Goal: Task Accomplishment & Management: Complete application form

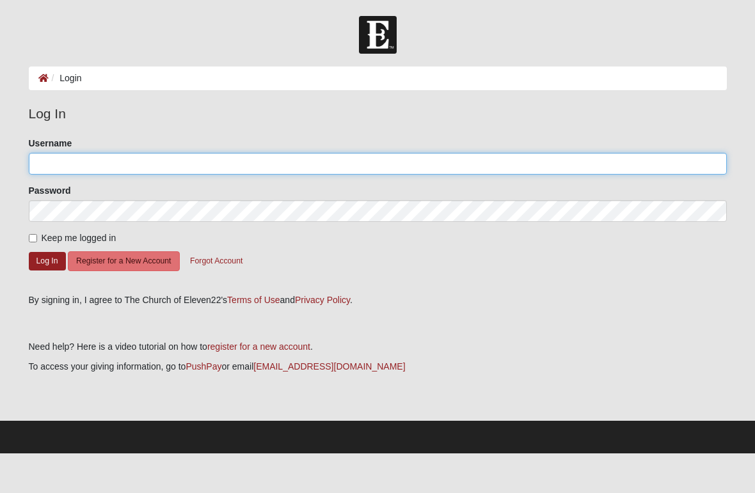
click at [139, 163] on input "Username" at bounding box center [378, 164] width 698 height 22
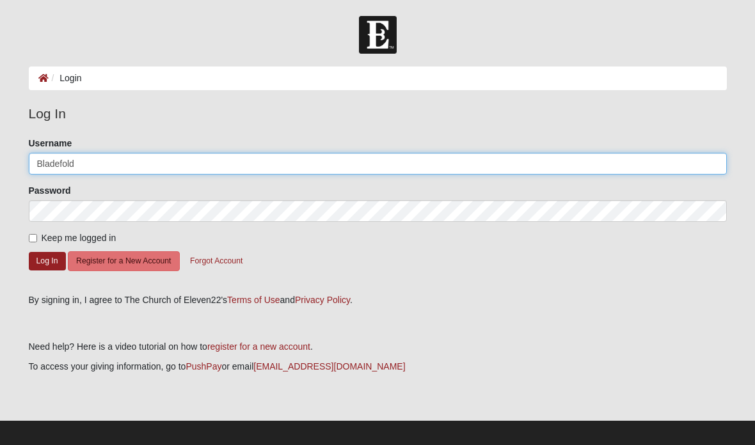
type input "Bladefold"
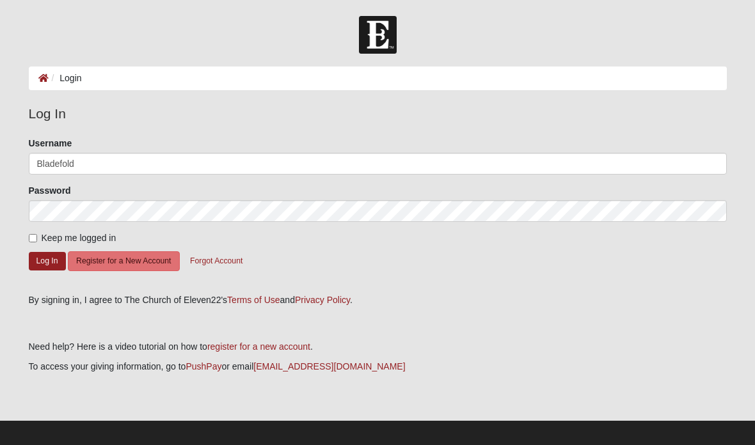
click at [43, 260] on button "Log In" at bounding box center [47, 261] width 37 height 19
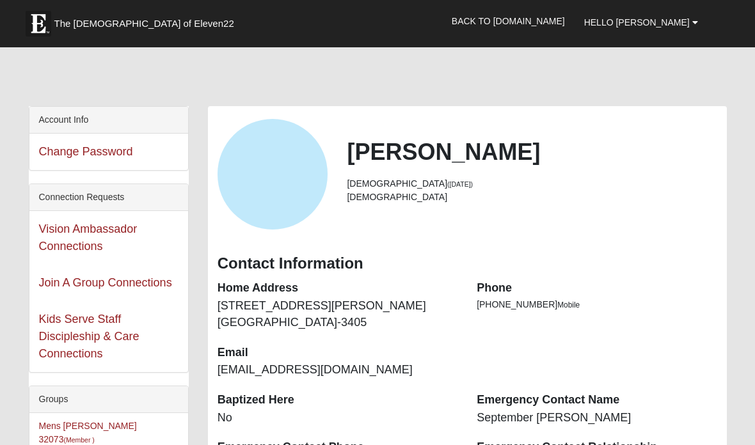
click at [678, 23] on span "Hello Brian" at bounding box center [637, 22] width 106 height 10
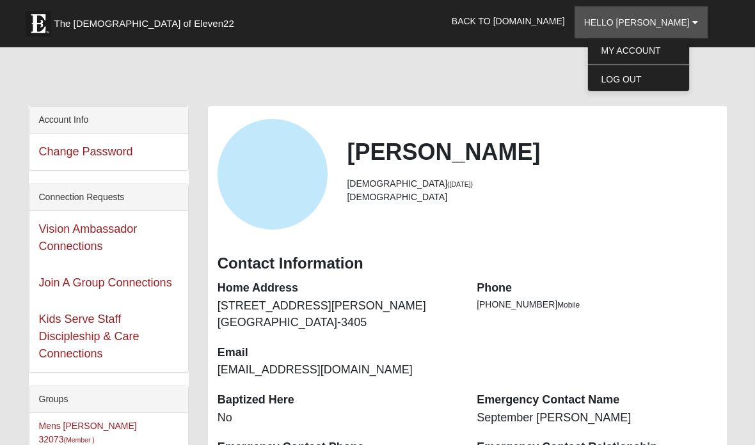
click at [660, 79] on link "Log Out" at bounding box center [638, 79] width 101 height 17
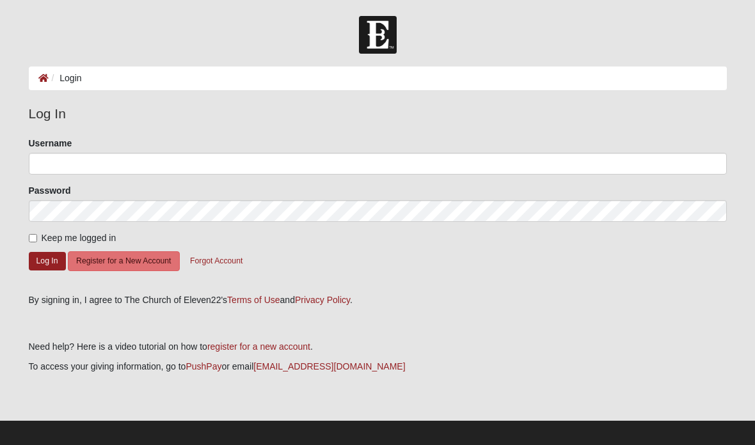
click at [128, 259] on button "Register for a New Account" at bounding box center [123, 261] width 111 height 20
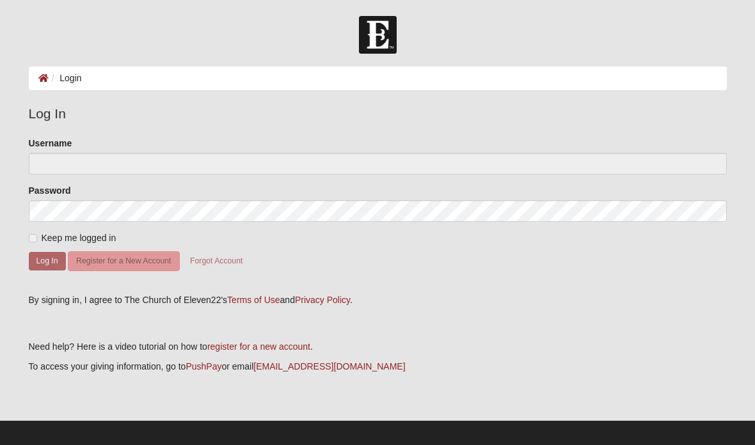
click at [140, 79] on ol "Login" at bounding box center [378, 79] width 698 height 24
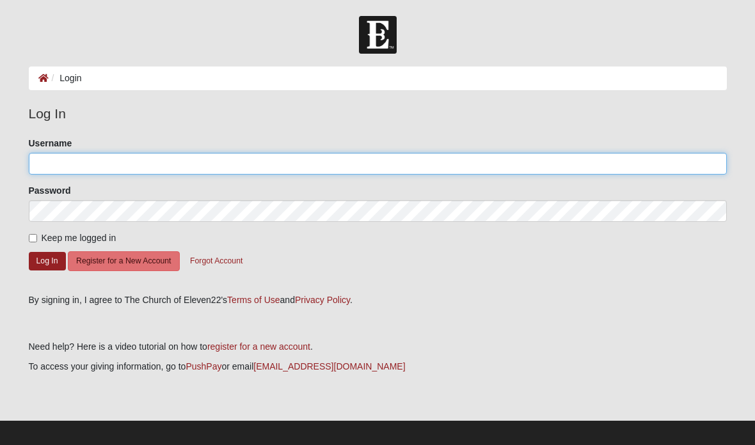
click at [91, 164] on input "Username" at bounding box center [378, 164] width 698 height 22
type input "Bladefold"
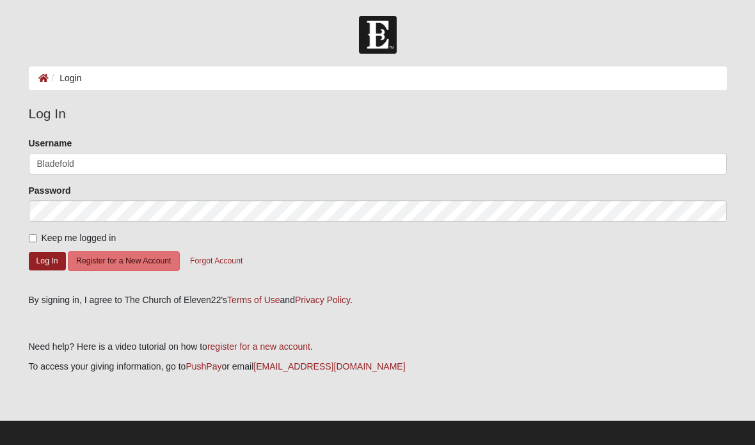
click at [44, 264] on button "Log In" at bounding box center [47, 261] width 37 height 19
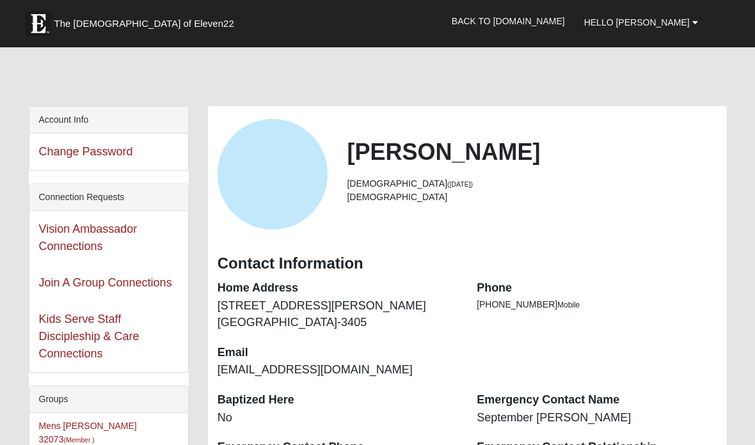
click at [688, 20] on span "Hello [PERSON_NAME]" at bounding box center [637, 22] width 106 height 10
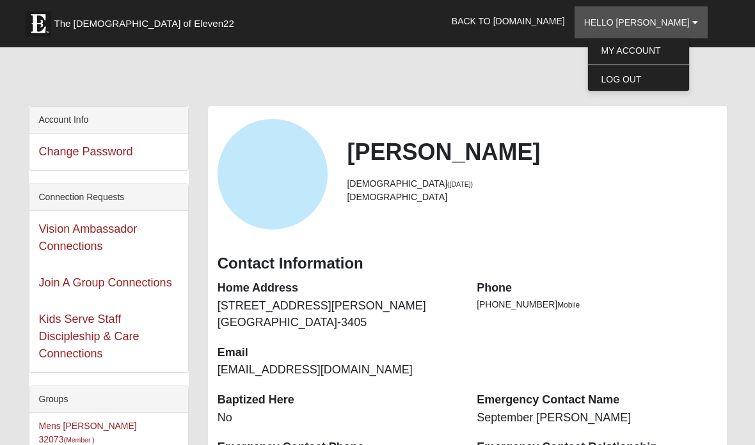
click at [572, 93] on div at bounding box center [378, 79] width 698 height 54
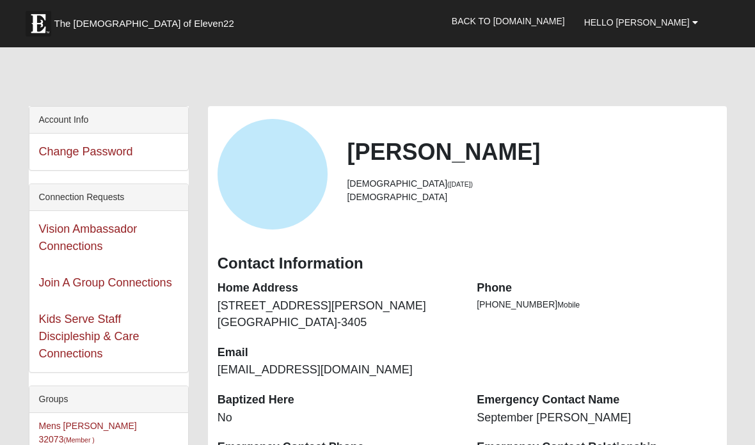
click at [557, 24] on link "Back to COE22.com" at bounding box center [508, 21] width 132 height 32
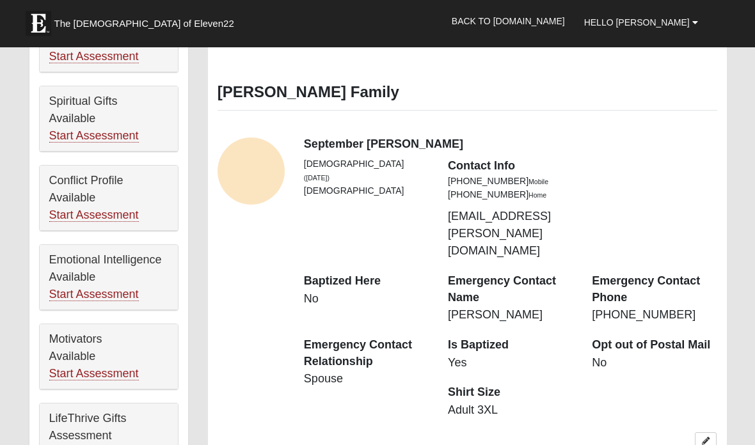
scroll to position [661, 0]
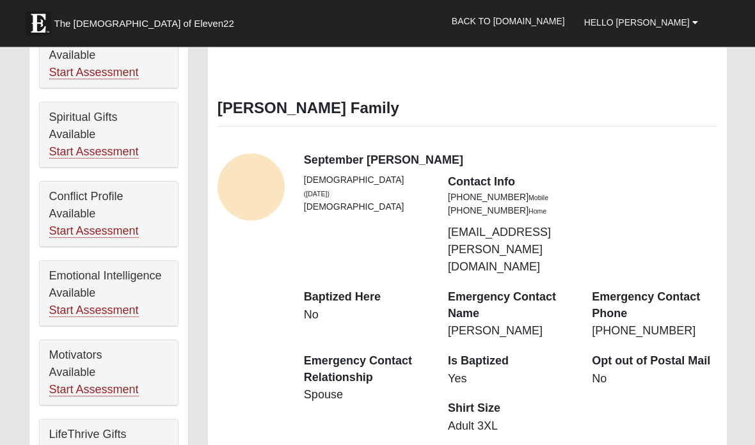
click at [117, 304] on link "Start Assessment" at bounding box center [94, 310] width 90 height 13
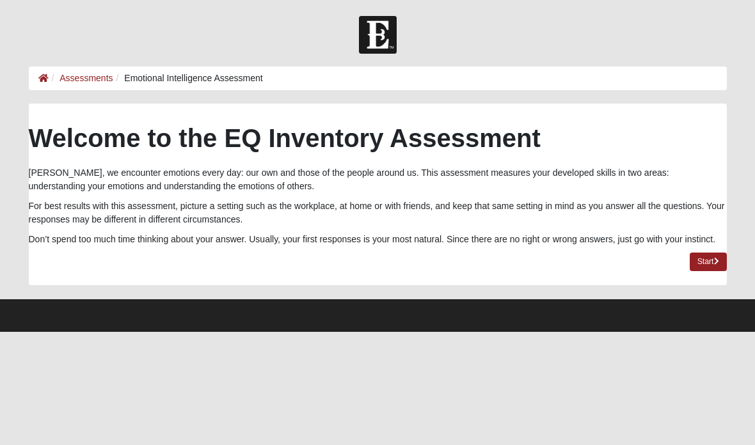
click at [704, 261] on link "Start" at bounding box center [708, 262] width 37 height 19
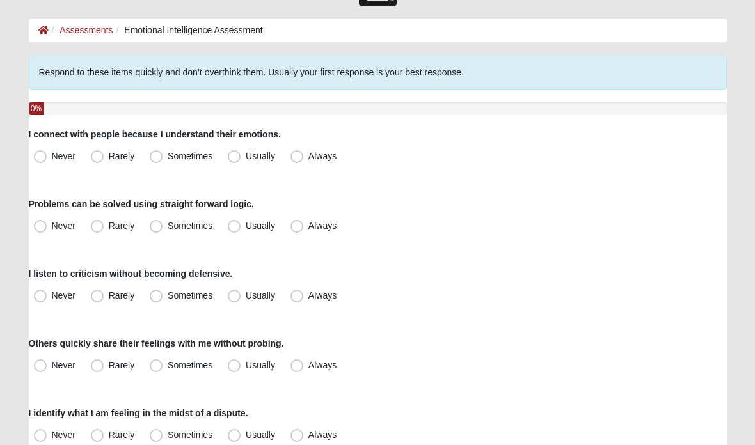
scroll to position [49, 0]
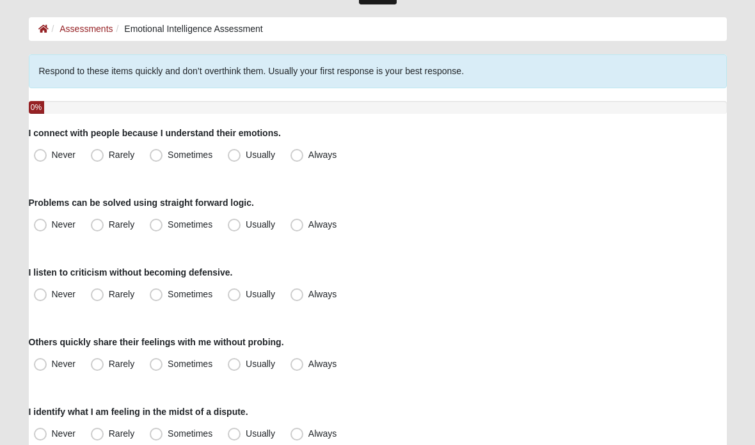
click at [168, 161] on span "Sometimes" at bounding box center [190, 155] width 45 height 10
click at [155, 160] on input "Sometimes" at bounding box center [159, 156] width 8 height 8
radio input "true"
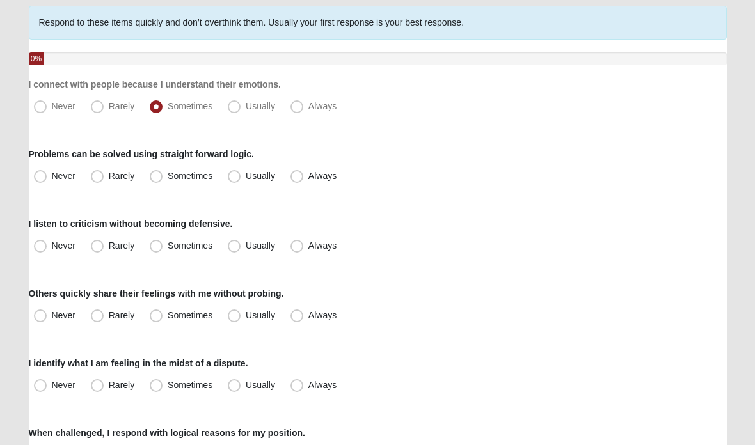
scroll to position [100, 0]
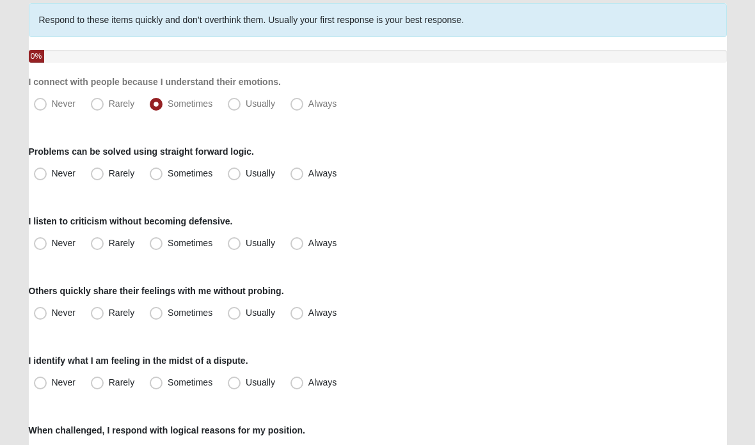
click at [246, 174] on span "Usually" at bounding box center [260, 174] width 29 height 10
click at [237, 174] on input "Usually" at bounding box center [237, 174] width 8 height 8
radio input "true"
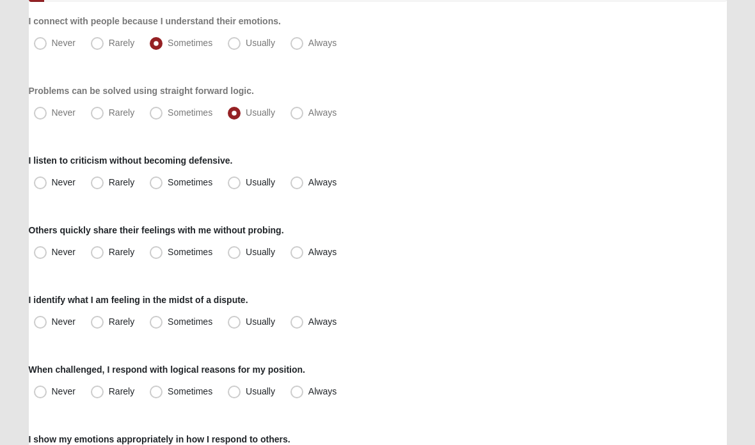
scroll to position [166, 0]
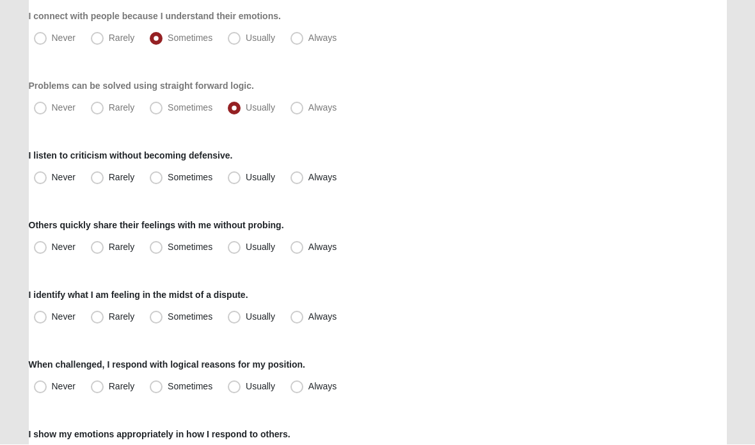
click at [246, 181] on span "Usually" at bounding box center [260, 178] width 29 height 10
click at [237, 181] on input "Usually" at bounding box center [237, 178] width 8 height 8
radio input "true"
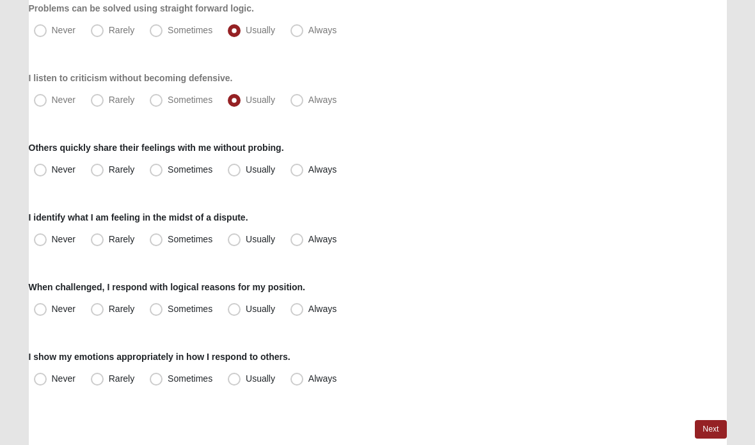
scroll to position [252, 0]
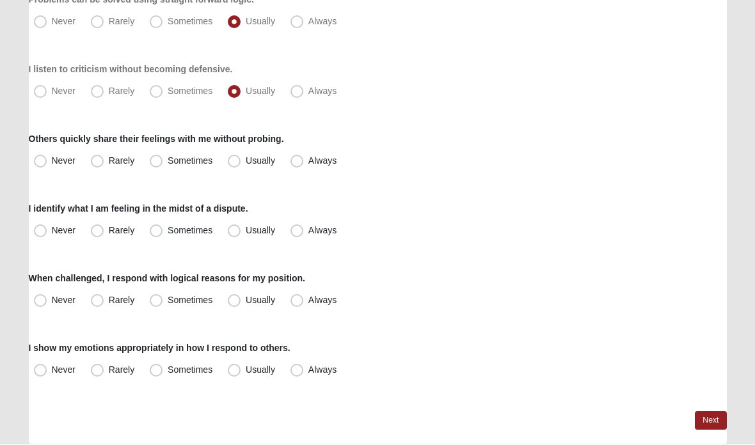
click at [168, 161] on span "Sometimes" at bounding box center [190, 161] width 45 height 10
click at [155, 161] on input "Sometimes" at bounding box center [159, 161] width 8 height 8
radio input "true"
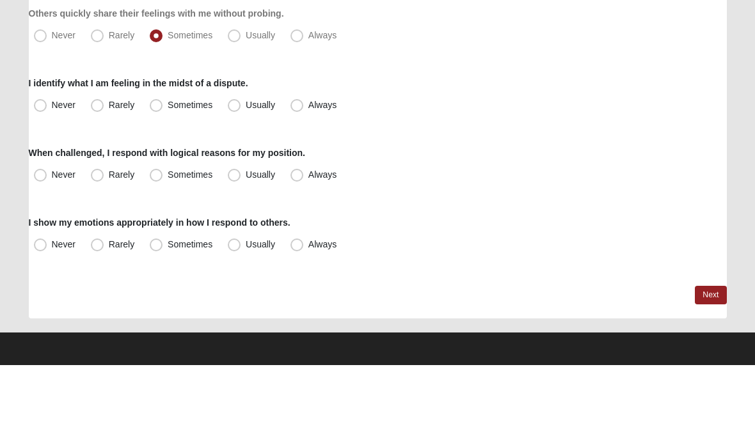
click at [246, 180] on span "Usually" at bounding box center [260, 185] width 29 height 10
click at [233, 181] on input "Usually" at bounding box center [237, 185] width 8 height 8
radio input "true"
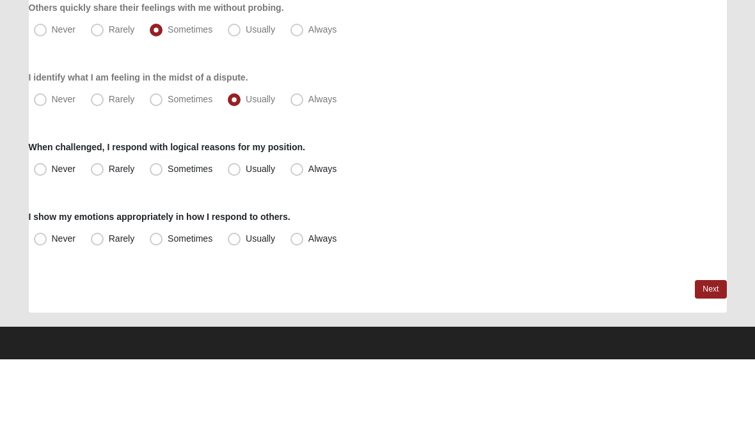
click at [246, 249] on span "Usually" at bounding box center [260, 254] width 29 height 10
click at [233, 251] on input "Usually" at bounding box center [237, 255] width 8 height 8
radio input "true"
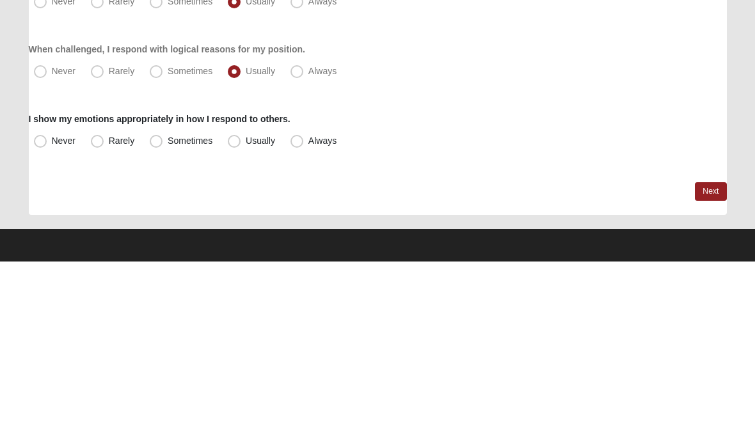
click at [168, 319] on span "Sometimes" at bounding box center [190, 324] width 45 height 10
click at [157, 320] on input "Sometimes" at bounding box center [159, 324] width 8 height 8
radio input "true"
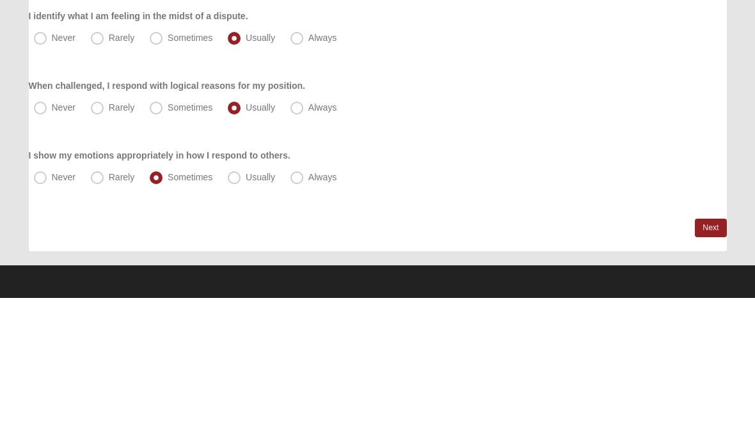
click at [707, 366] on link "Next" at bounding box center [710, 375] width 31 height 19
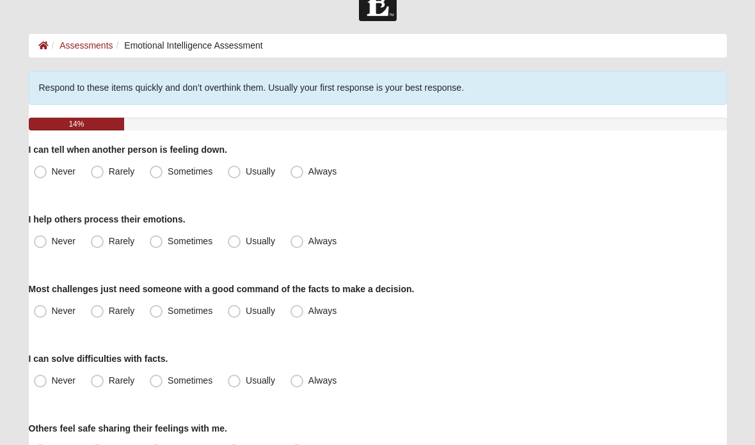
scroll to position [40, 0]
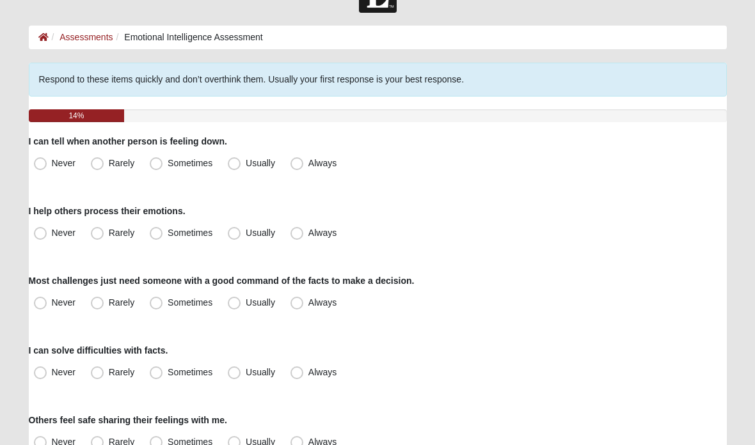
click at [246, 159] on span "Usually" at bounding box center [260, 164] width 29 height 10
click at [235, 160] on input "Usually" at bounding box center [237, 164] width 8 height 8
radio input "true"
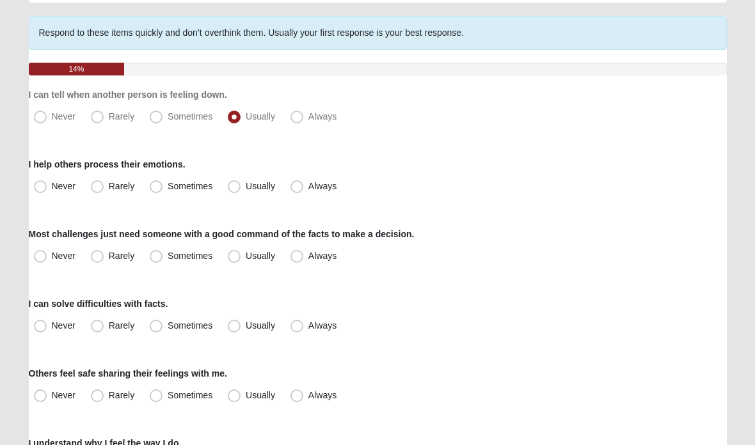
scroll to position [96, 0]
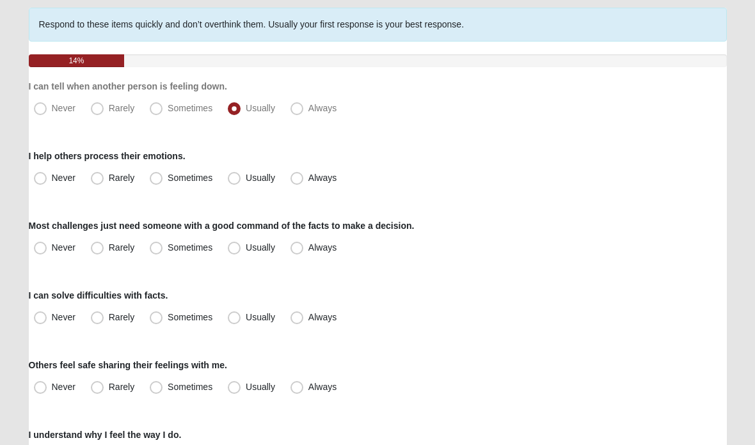
click at [104, 175] on label "Rarely" at bounding box center [114, 178] width 56 height 20
click at [104, 175] on input "Rarely" at bounding box center [100, 178] width 8 height 8
radio input "true"
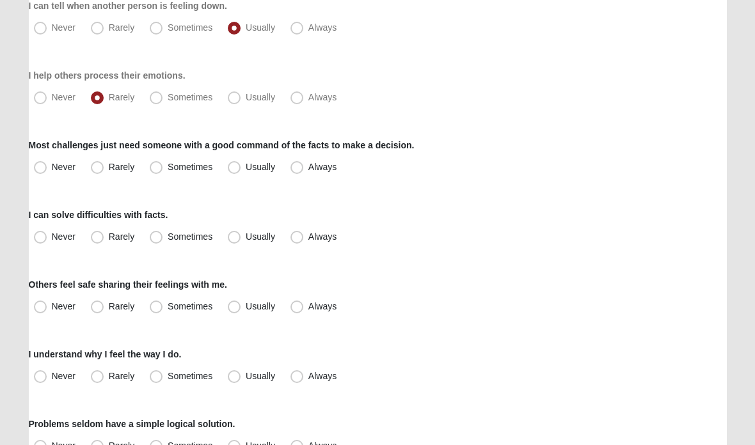
scroll to position [178, 0]
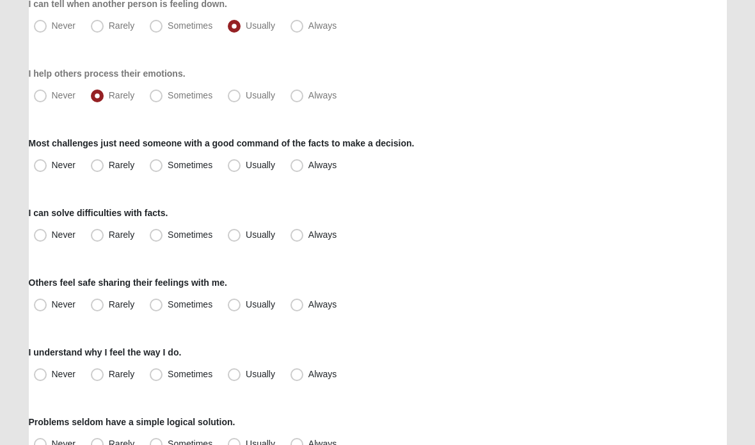
click at [168, 164] on span "Sometimes" at bounding box center [190, 165] width 45 height 10
click at [157, 164] on input "Sometimes" at bounding box center [159, 165] width 8 height 8
radio input "true"
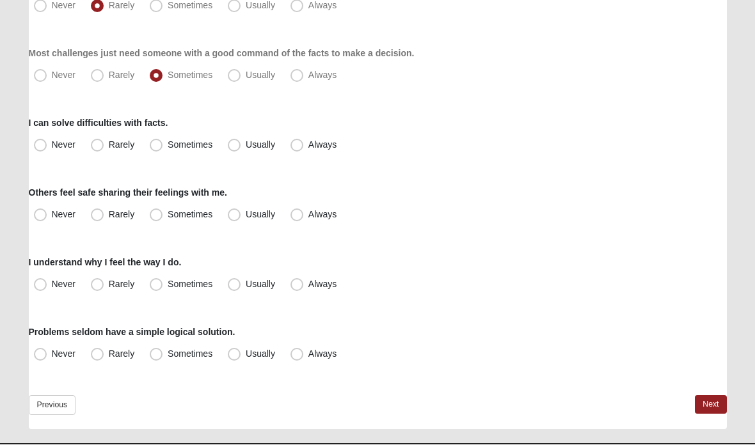
scroll to position [269, 0]
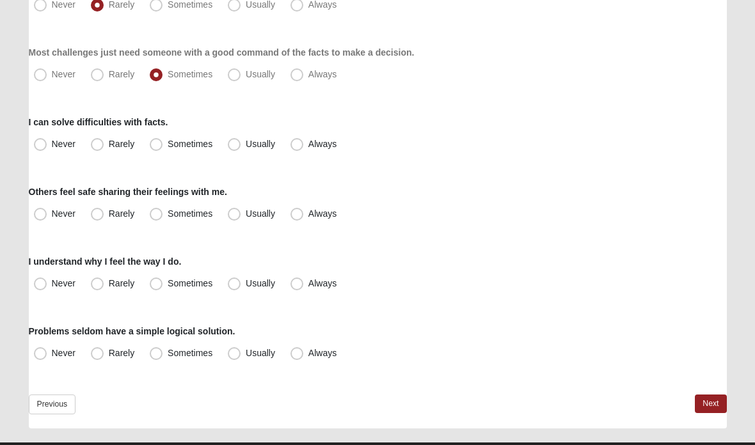
click at [246, 147] on span "Usually" at bounding box center [260, 144] width 29 height 10
click at [235, 147] on input "Usually" at bounding box center [237, 144] width 8 height 8
radio input "true"
click at [168, 214] on span "Sometimes" at bounding box center [190, 214] width 45 height 10
click at [159, 214] on input "Sometimes" at bounding box center [159, 214] width 8 height 8
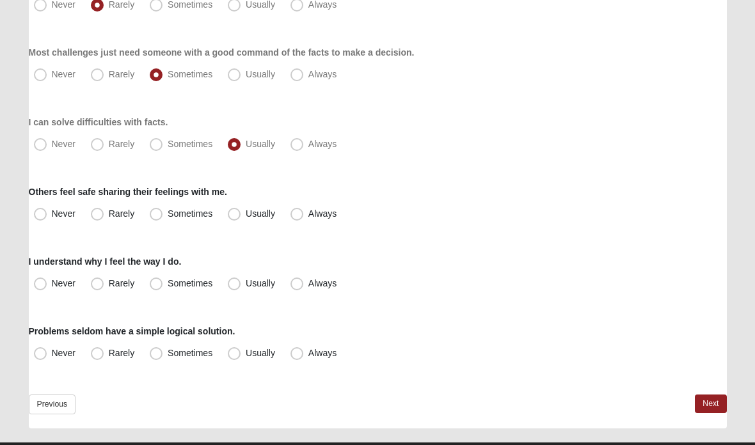
radio input "true"
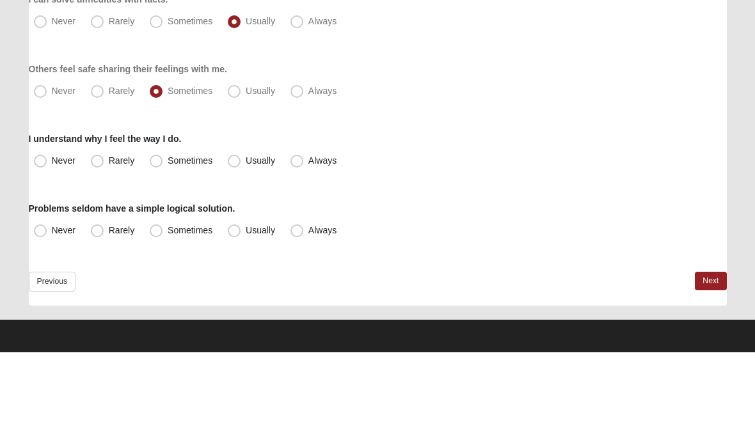
click at [168, 248] on span "Sometimes" at bounding box center [190, 253] width 45 height 10
click at [159, 249] on input "Sometimes" at bounding box center [159, 253] width 8 height 8
radio input "true"
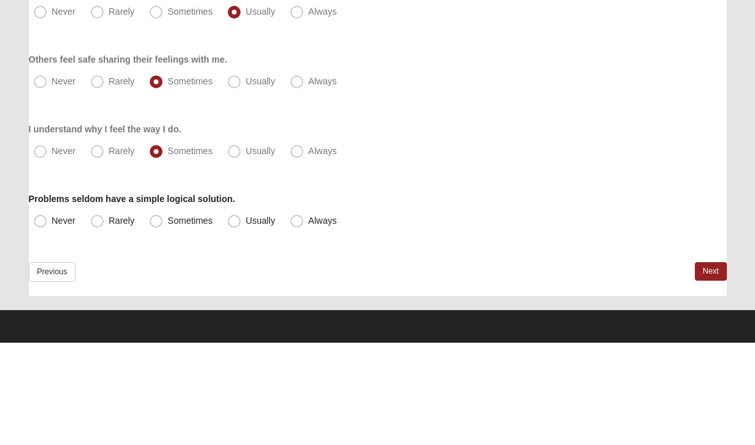
click at [168, 318] on span "Sometimes" at bounding box center [190, 323] width 45 height 10
click at [155, 319] on input "Sometimes" at bounding box center [159, 323] width 8 height 8
radio input "true"
click at [716, 365] on link "Next" at bounding box center [710, 374] width 31 height 19
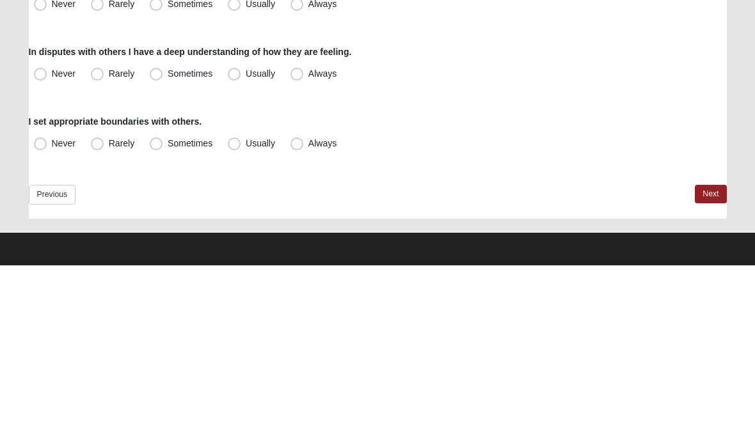
click at [36, 365] on link "Previous" at bounding box center [52, 375] width 47 height 20
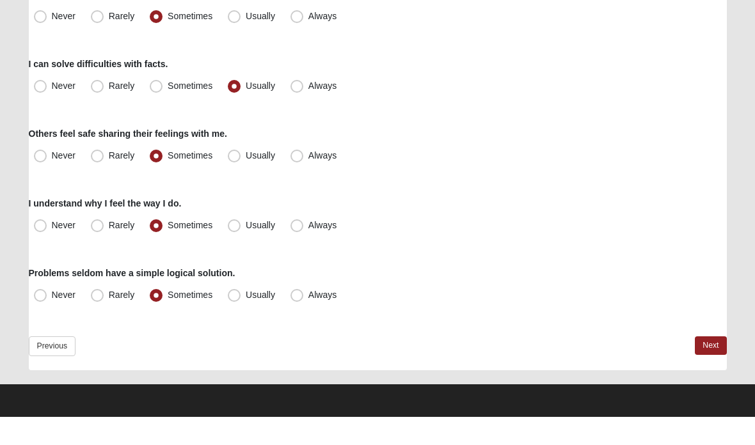
click at [704, 365] on link "Next" at bounding box center [710, 374] width 31 height 19
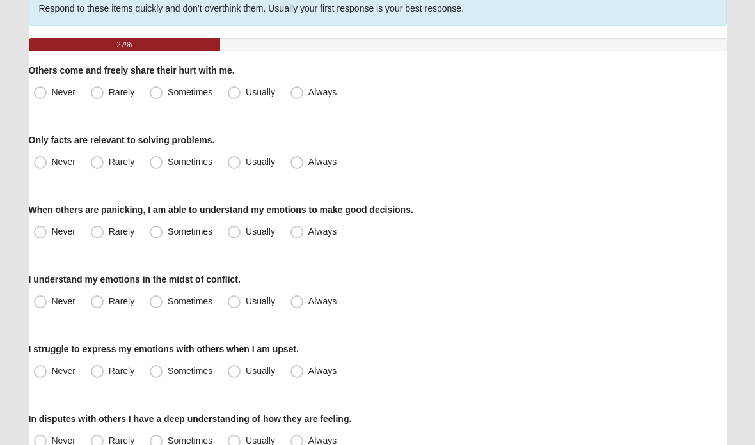
scroll to position [113, 0]
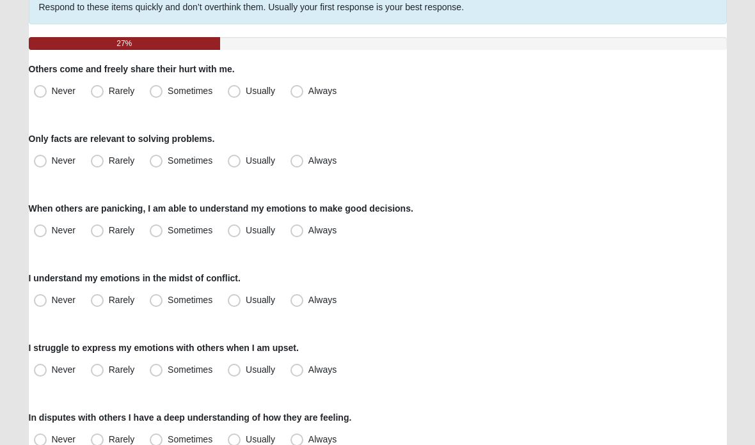
click at [109, 91] on span "Rarely" at bounding box center [122, 91] width 26 height 10
click at [99, 91] on input "Rarely" at bounding box center [100, 91] width 8 height 8
radio input "true"
click at [168, 161] on span "Sometimes" at bounding box center [190, 160] width 45 height 10
click at [158, 161] on input "Sometimes" at bounding box center [159, 161] width 8 height 8
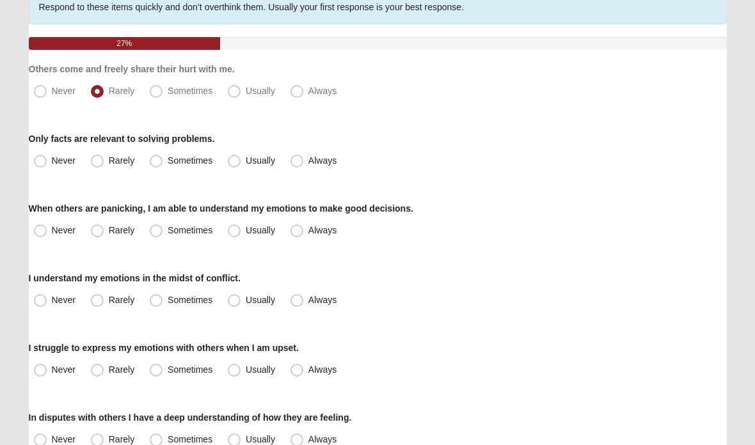
radio input "true"
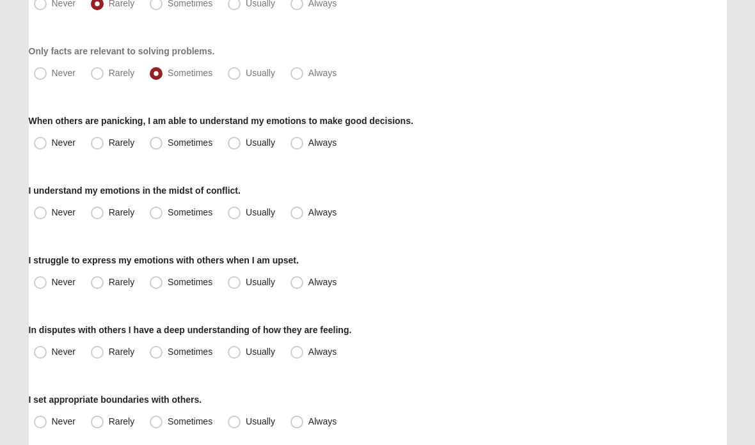
scroll to position [201, 0]
click at [246, 143] on span "Usually" at bounding box center [260, 143] width 29 height 10
click at [236, 143] on input "Usually" at bounding box center [237, 143] width 8 height 8
radio input "true"
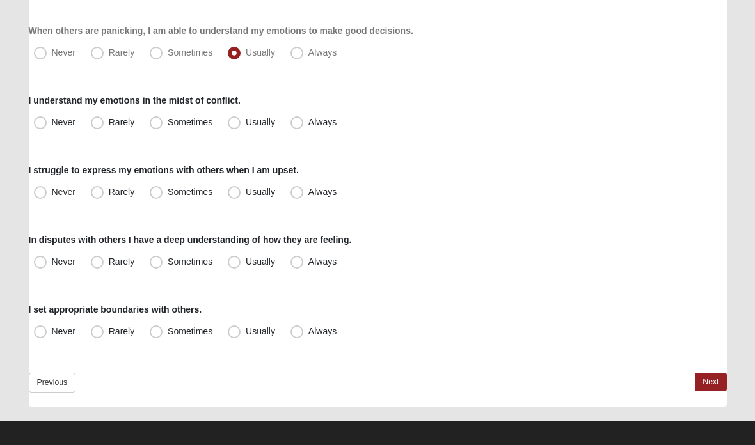
scroll to position [292, 0]
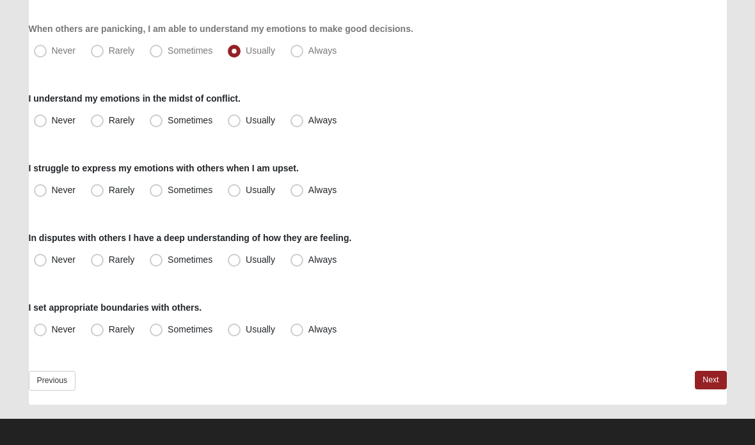
click at [168, 123] on span "Sometimes" at bounding box center [190, 121] width 45 height 10
click at [161, 123] on input "Sometimes" at bounding box center [159, 121] width 8 height 8
radio input "true"
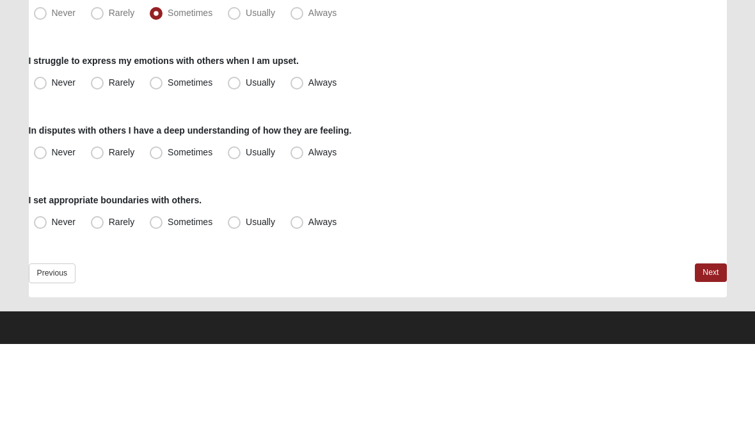
click at [168, 178] on span "Sometimes" at bounding box center [190, 183] width 45 height 10
click at [157, 180] on input "Sometimes" at bounding box center [159, 184] width 8 height 8
radio input "true"
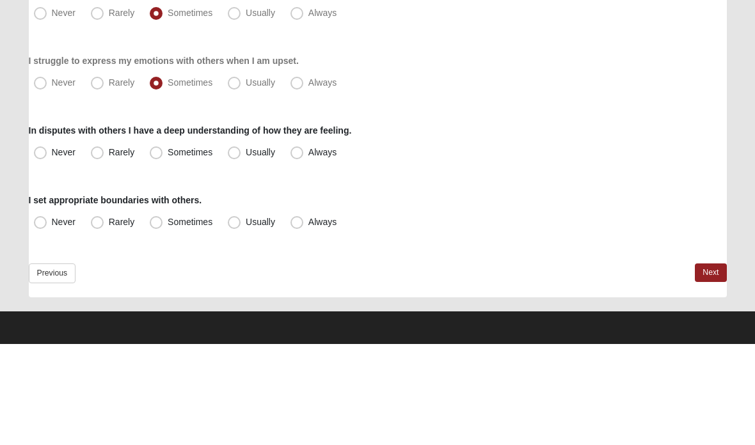
click at [109, 248] on span "Rarely" at bounding box center [122, 253] width 26 height 10
click at [101, 249] on input "Rarely" at bounding box center [100, 253] width 8 height 8
radio input "true"
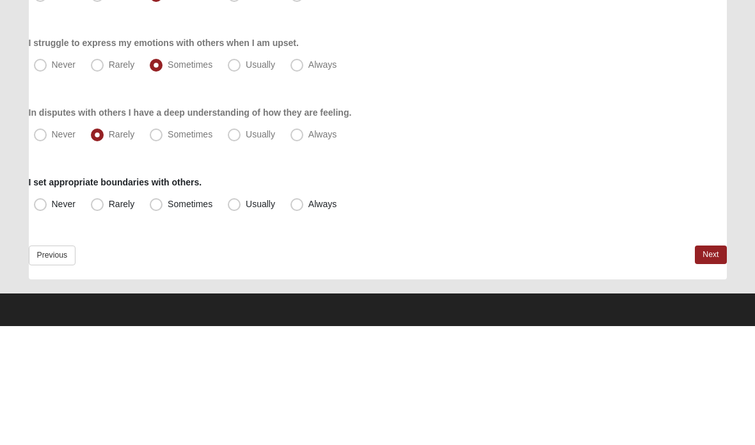
click at [246, 318] on span "Usually" at bounding box center [260, 323] width 29 height 10
click at [237, 319] on input "Usually" at bounding box center [237, 323] width 8 height 8
radio input "true"
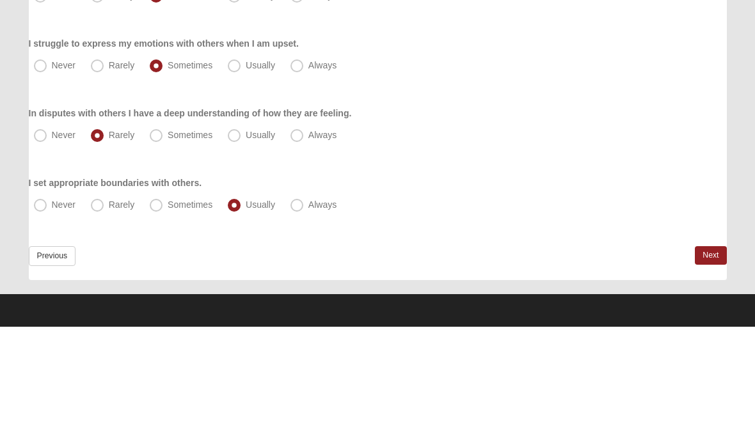
click at [709, 365] on link "Next" at bounding box center [710, 374] width 31 height 19
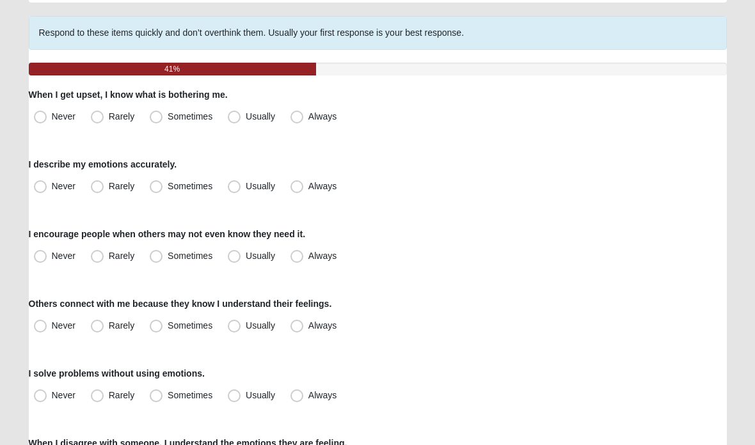
scroll to position [94, 0]
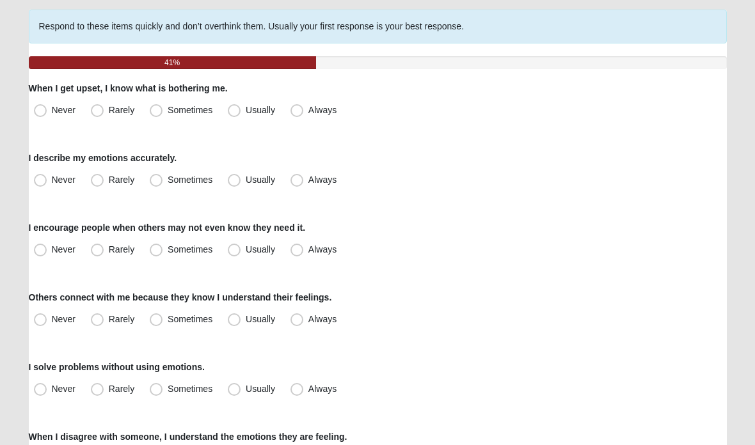
click at [168, 105] on span "Sometimes" at bounding box center [190, 110] width 45 height 10
click at [159, 106] on input "Sometimes" at bounding box center [159, 110] width 8 height 8
radio input "true"
click at [109, 180] on span "Rarely" at bounding box center [122, 180] width 26 height 10
click at [100, 180] on input "Rarely" at bounding box center [100, 180] width 8 height 8
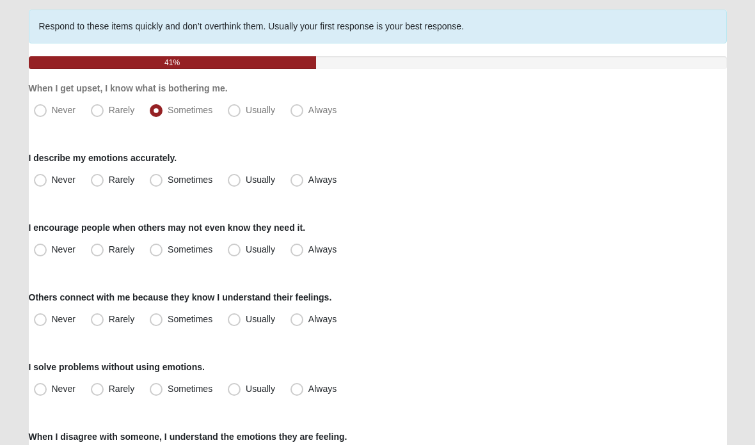
radio input "true"
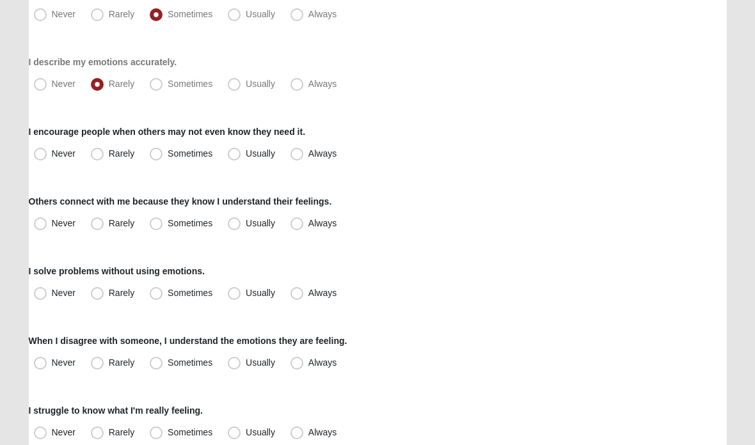
scroll to position [200, 0]
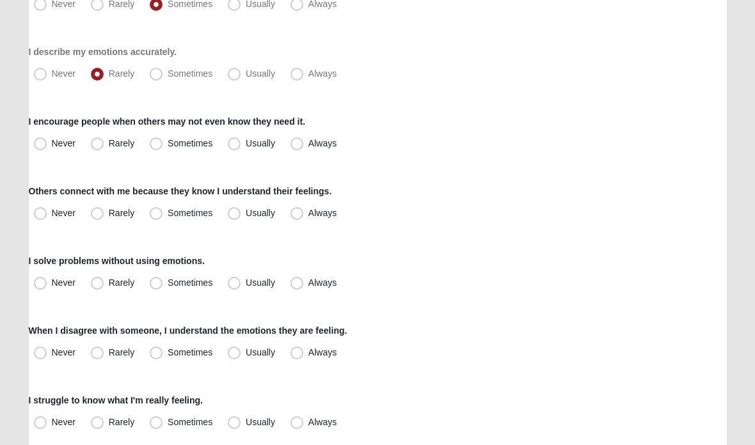
click at [168, 147] on span "Sometimes" at bounding box center [190, 143] width 45 height 10
click at [158, 147] on input "Sometimes" at bounding box center [159, 143] width 8 height 8
radio input "true"
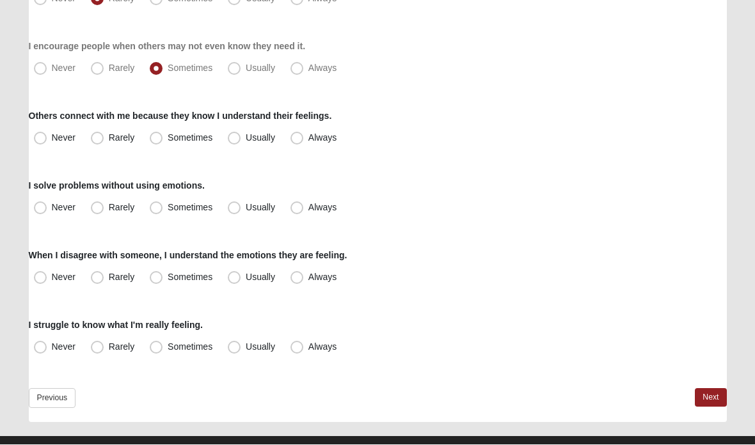
scroll to position [276, 0]
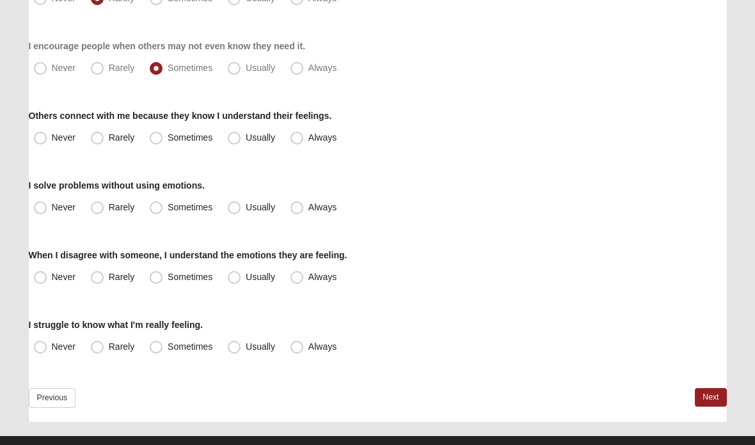
click at [109, 138] on span "Rarely" at bounding box center [122, 137] width 26 height 10
click at [98, 138] on input "Rarely" at bounding box center [100, 138] width 8 height 8
radio input "true"
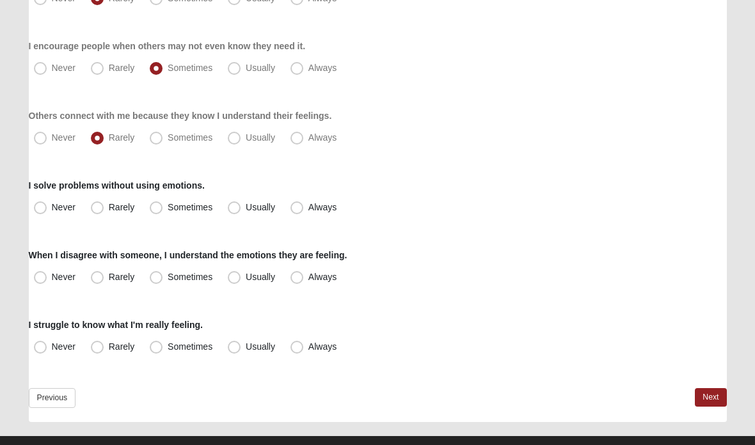
scroll to position [299, 0]
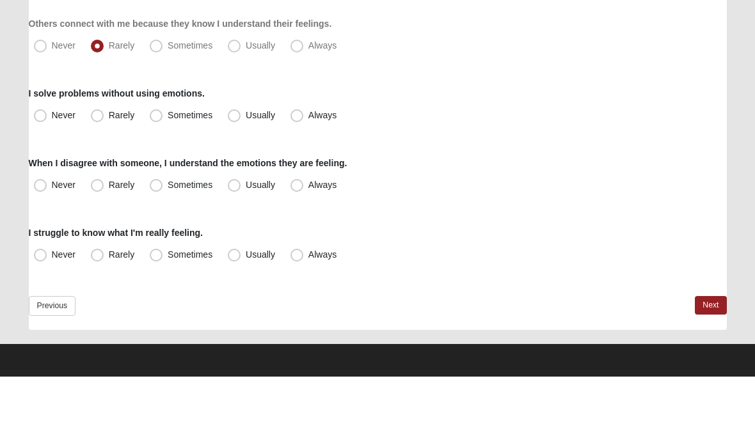
click at [246, 178] on span "Usually" at bounding box center [260, 183] width 29 height 10
click at [233, 180] on input "Usually" at bounding box center [237, 184] width 8 height 8
radio input "true"
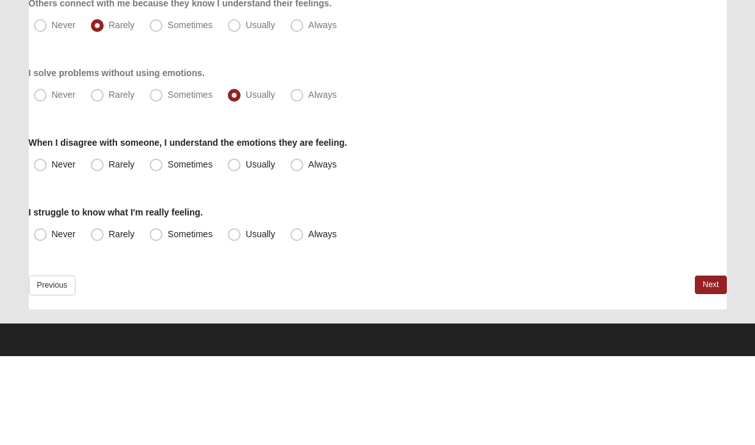
click at [109, 248] on span "Rarely" at bounding box center [122, 253] width 26 height 10
click at [102, 249] on input "Rarely" at bounding box center [100, 253] width 8 height 8
radio input "true"
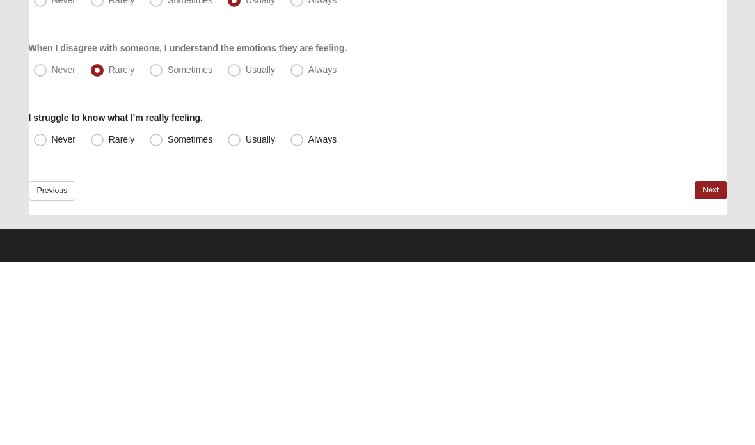
click at [159, 313] on label "Sometimes" at bounding box center [182, 323] width 75 height 20
click at [159, 319] on input "Sometimes" at bounding box center [159, 323] width 8 height 8
radio input "true"
click at [711, 365] on link "Next" at bounding box center [710, 374] width 31 height 19
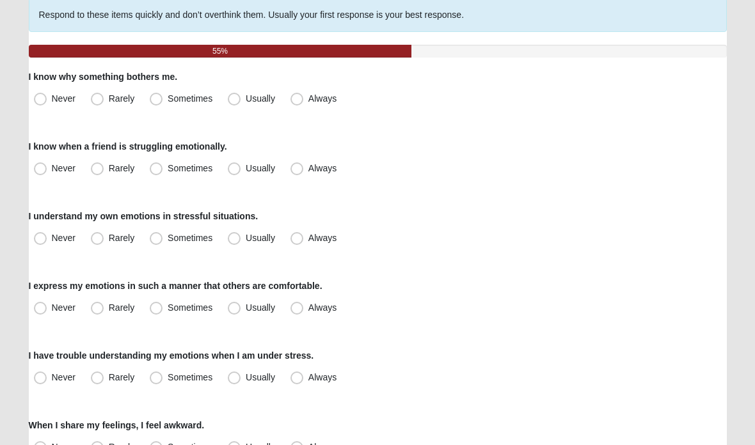
scroll to position [107, 0]
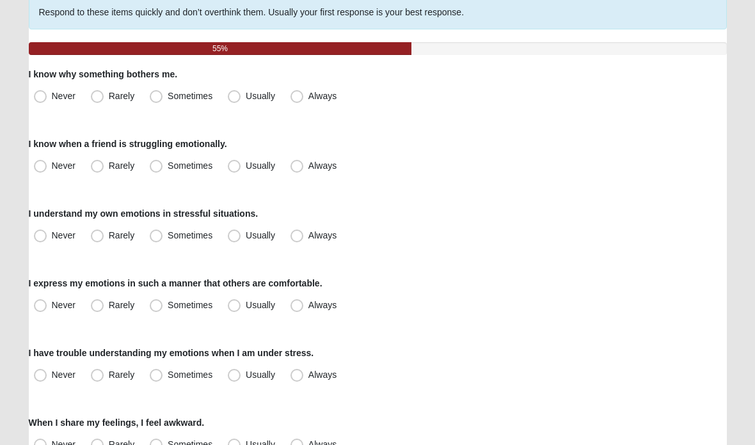
click at [168, 92] on span "Sometimes" at bounding box center [190, 96] width 45 height 10
click at [156, 93] on input "Sometimes" at bounding box center [159, 97] width 8 height 8
radio input "true"
click at [168, 163] on span "Sometimes" at bounding box center [190, 166] width 45 height 10
click at [157, 163] on input "Sometimes" at bounding box center [159, 166] width 8 height 8
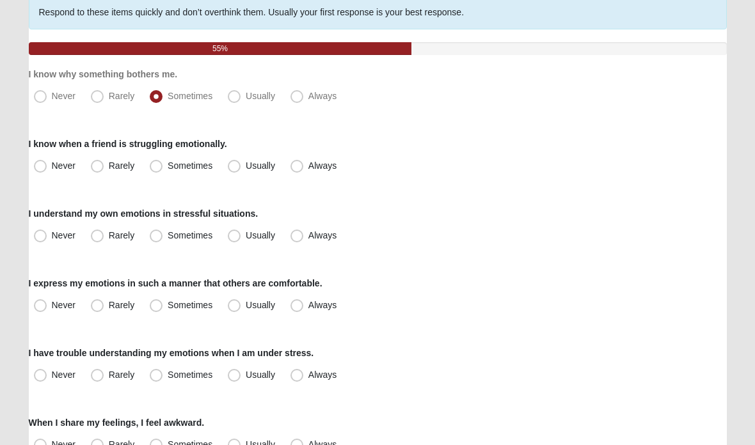
radio input "true"
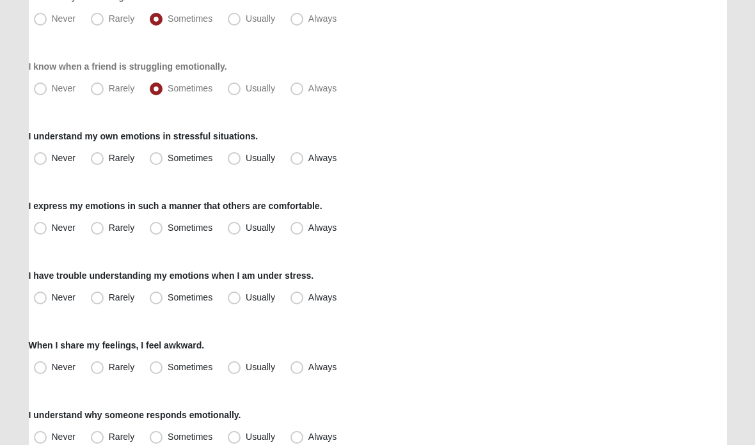
scroll to position [186, 0]
click at [168, 161] on span "Sometimes" at bounding box center [190, 158] width 45 height 10
click at [156, 161] on input "Sometimes" at bounding box center [159, 158] width 8 height 8
radio input "true"
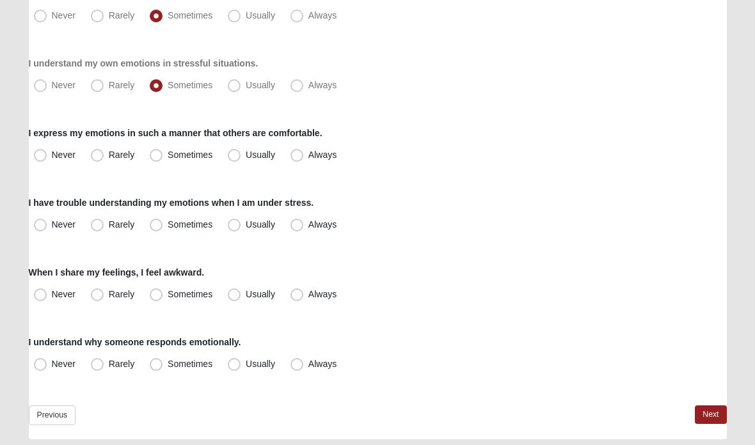
scroll to position [260, 0]
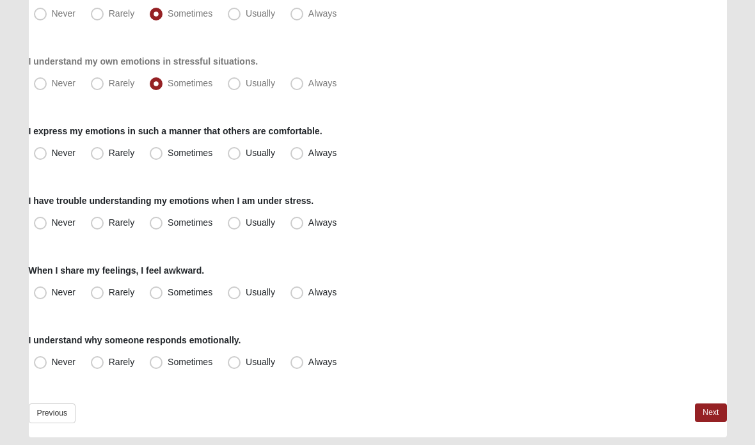
click at [246, 155] on span "Usually" at bounding box center [260, 153] width 29 height 10
click at [235, 155] on input "Usually" at bounding box center [237, 154] width 8 height 8
radio input "true"
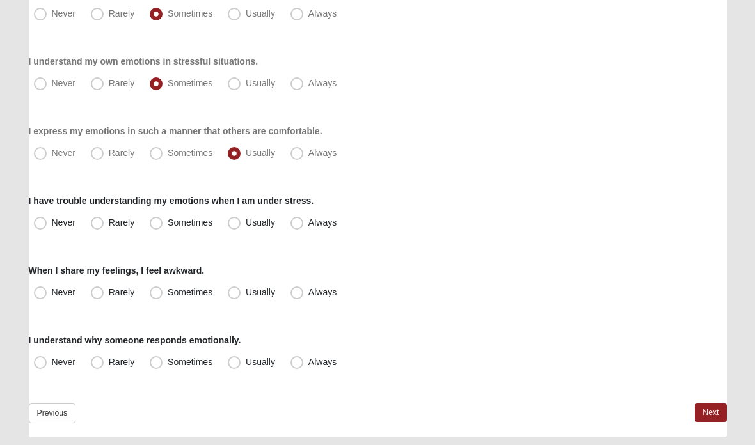
scroll to position [299, 0]
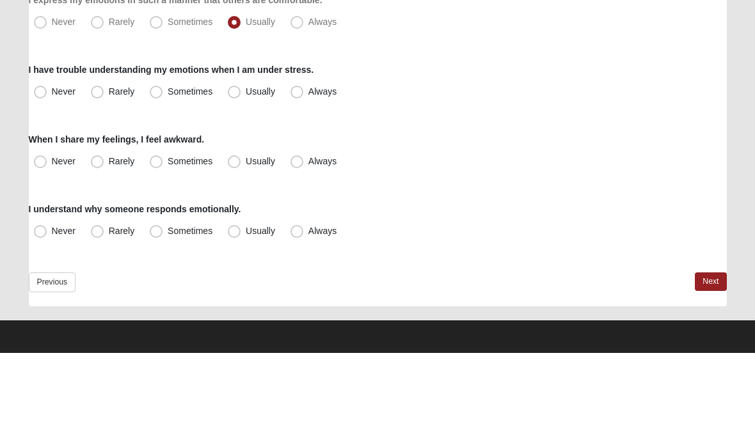
click at [168, 178] on span "Sometimes" at bounding box center [190, 183] width 45 height 10
click at [160, 180] on input "Sometimes" at bounding box center [159, 184] width 8 height 8
radio input "true"
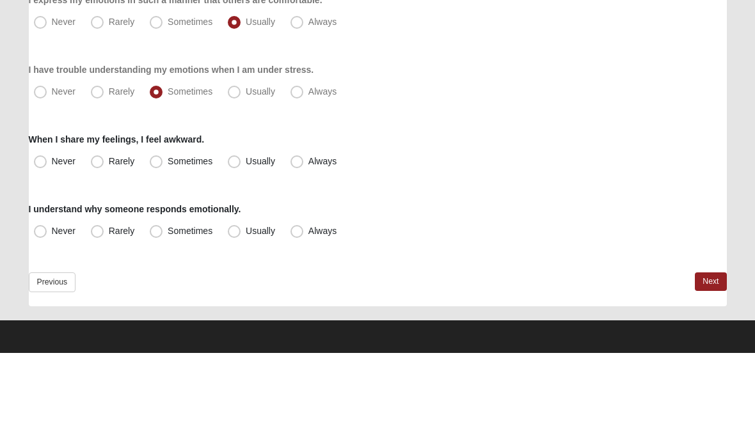
click at [168, 248] on span "Sometimes" at bounding box center [190, 253] width 45 height 10
click at [155, 249] on input "Sometimes" at bounding box center [159, 253] width 8 height 8
radio input "true"
click at [158, 313] on label "Sometimes" at bounding box center [182, 323] width 75 height 20
click at [158, 319] on input "Sometimes" at bounding box center [159, 323] width 8 height 8
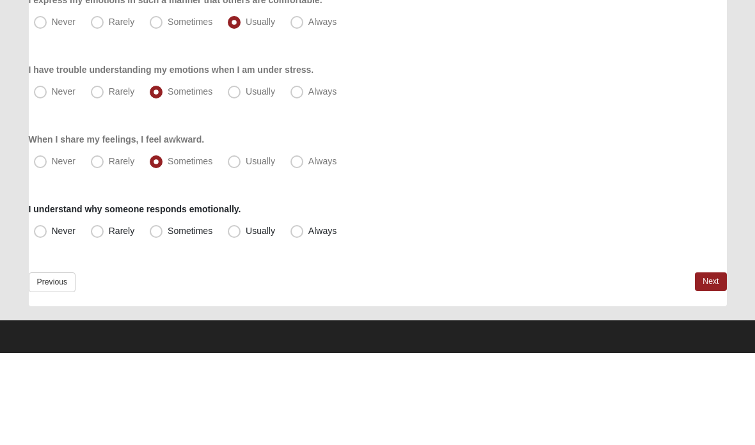
radio input "true"
click at [705, 365] on link "Next" at bounding box center [710, 374] width 31 height 19
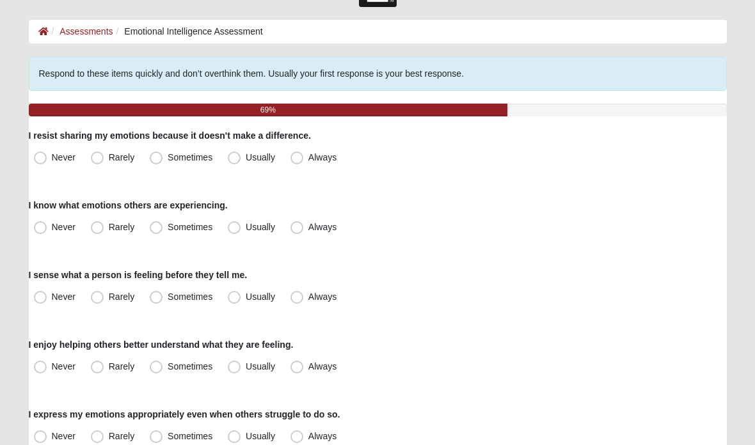
scroll to position [49, 0]
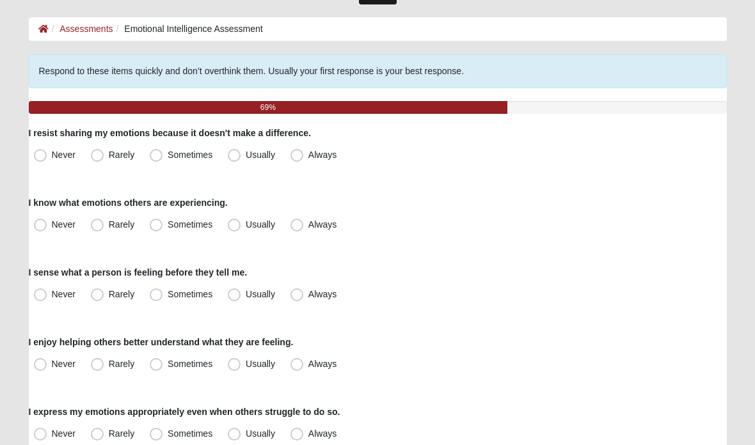
click at [150, 156] on label "Sometimes" at bounding box center [182, 156] width 75 height 20
click at [155, 156] on input "Sometimes" at bounding box center [159, 156] width 8 height 8
radio input "true"
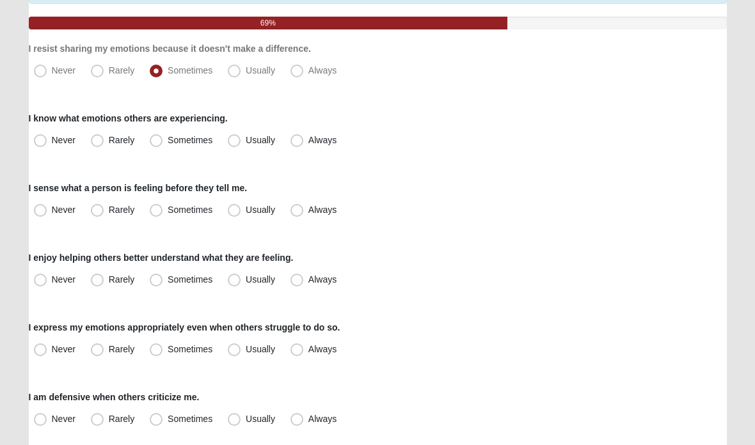
scroll to position [135, 0]
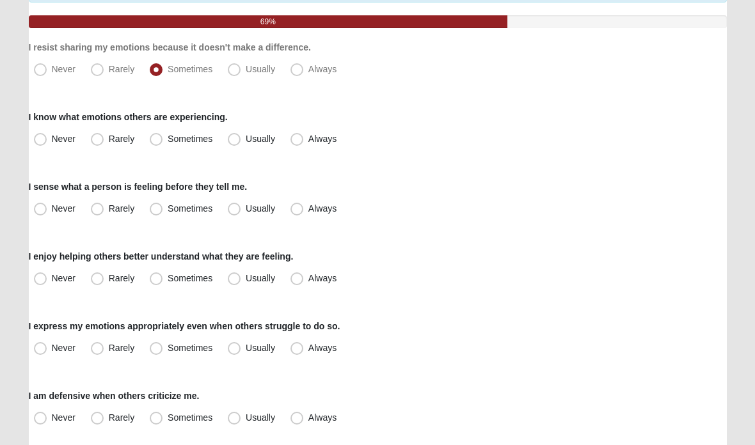
click at [168, 135] on span "Sometimes" at bounding box center [190, 139] width 45 height 10
click at [161, 135] on input "Sometimes" at bounding box center [159, 139] width 8 height 8
radio input "true"
click at [109, 203] on span "Rarely" at bounding box center [122, 208] width 26 height 10
click at [100, 205] on input "Rarely" at bounding box center [100, 209] width 8 height 8
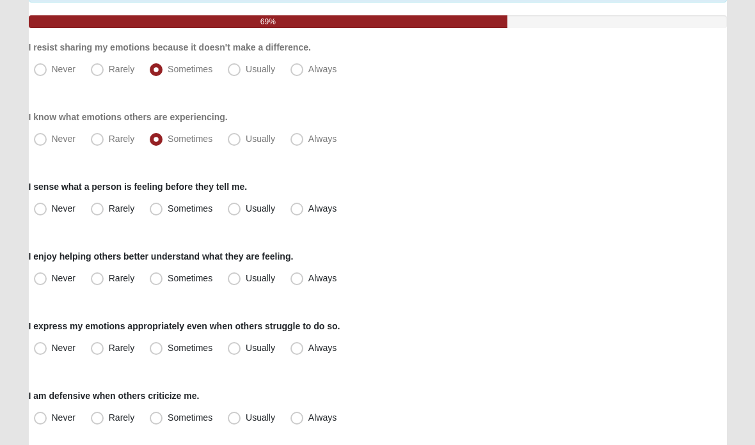
radio input "true"
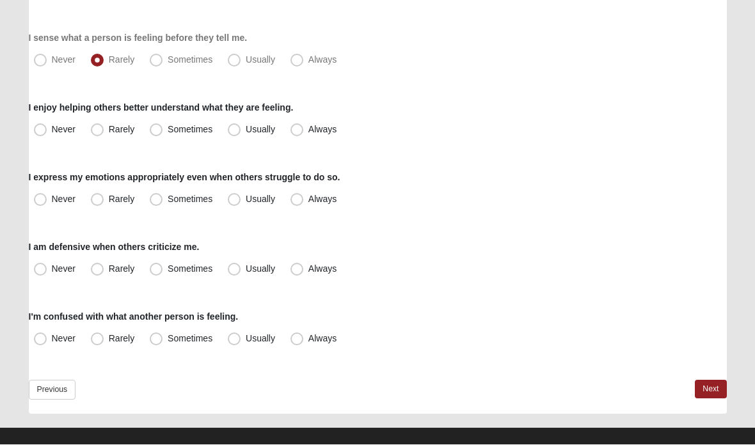
scroll to position [299, 0]
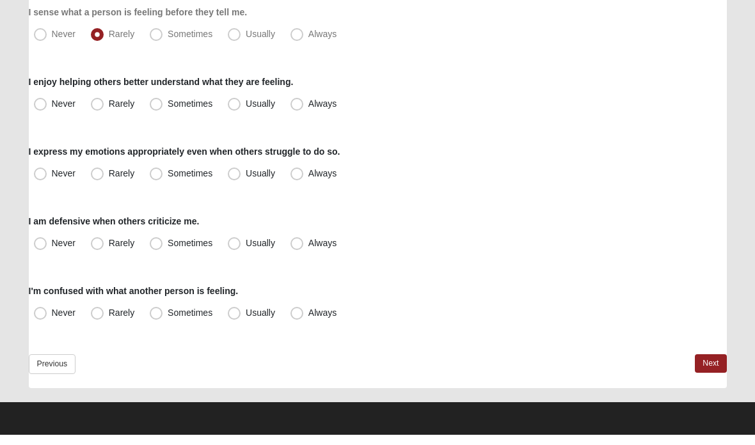
click at [168, 109] on span "Sometimes" at bounding box center [190, 114] width 45 height 10
click at [158, 110] on input "Sometimes" at bounding box center [159, 114] width 8 height 8
radio input "true"
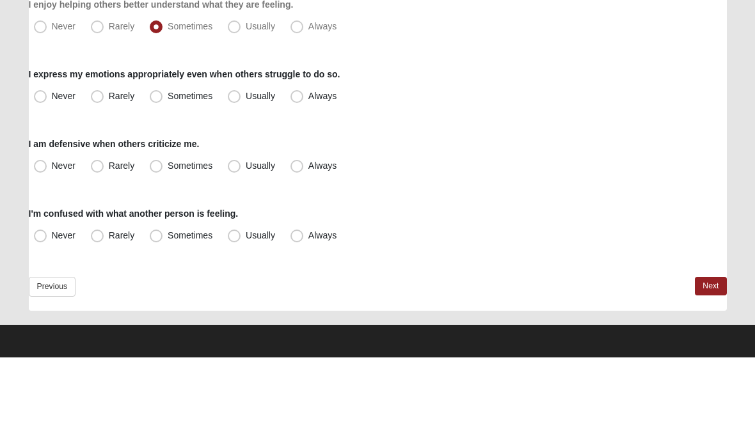
click at [168, 178] on span "Sometimes" at bounding box center [190, 183] width 45 height 10
click at [155, 180] on input "Sometimes" at bounding box center [159, 184] width 8 height 8
radio input "true"
click at [109, 248] on span "Rarely" at bounding box center [122, 253] width 26 height 10
click at [98, 249] on input "Rarely" at bounding box center [100, 253] width 8 height 8
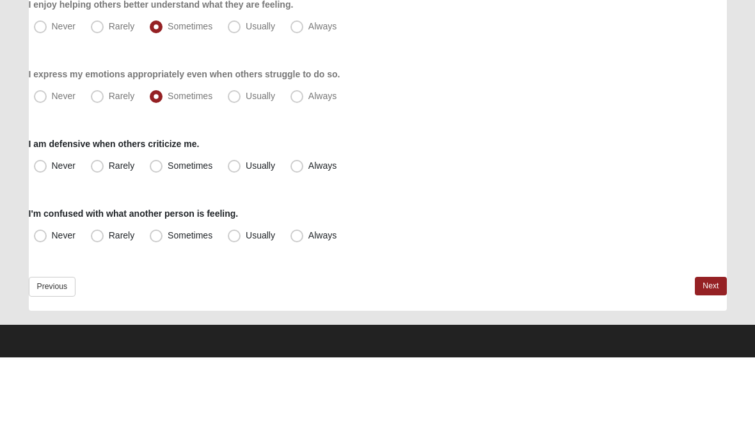
radio input "true"
click at [168, 318] on span "Sometimes" at bounding box center [190, 323] width 45 height 10
click at [156, 319] on input "Sometimes" at bounding box center [159, 323] width 8 height 8
radio input "true"
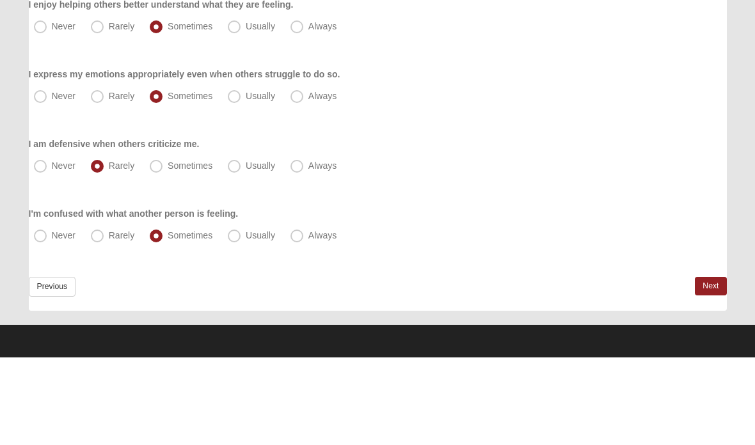
scroll to position [300, 0]
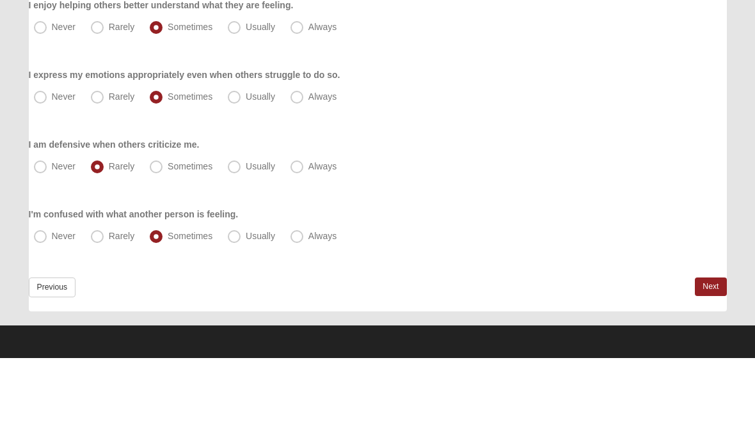
click at [706, 365] on link "Next" at bounding box center [710, 374] width 31 height 19
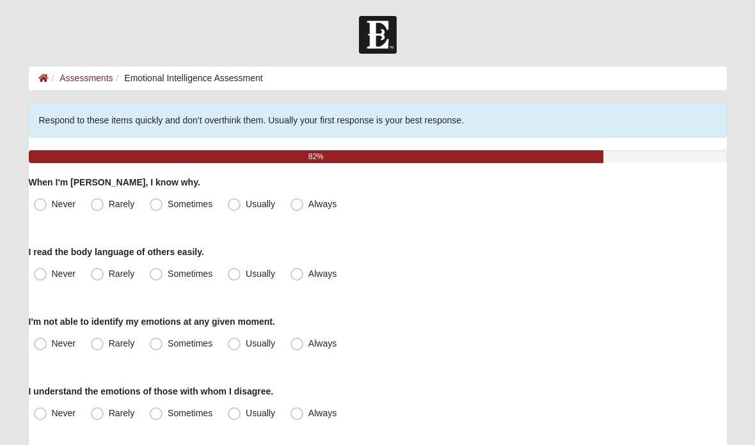
click at [168, 204] on span "Sometimes" at bounding box center [190, 204] width 45 height 10
click at [156, 204] on input "Sometimes" at bounding box center [159, 204] width 8 height 8
radio input "true"
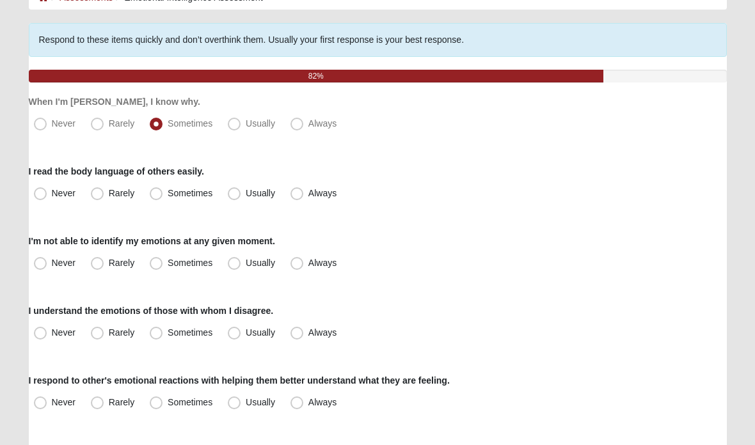
scroll to position [81, 0]
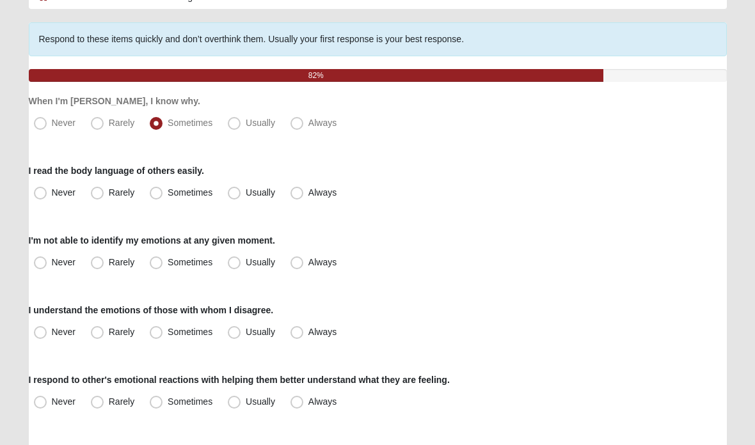
click at [246, 189] on span "Usually" at bounding box center [260, 193] width 29 height 10
click at [233, 189] on input "Usually" at bounding box center [237, 193] width 8 height 8
radio input "true"
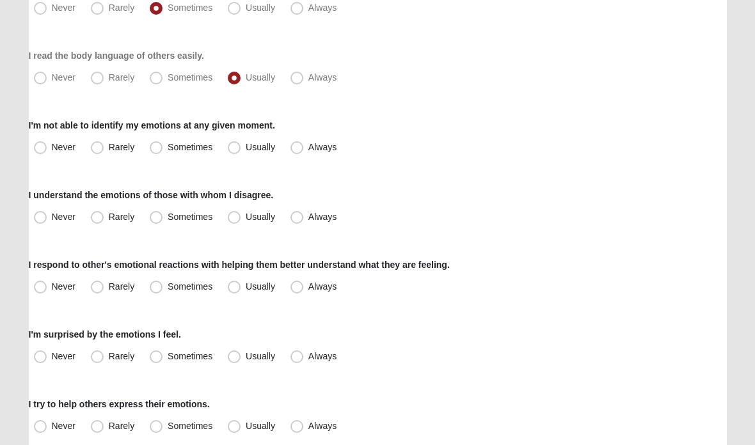
scroll to position [200, 0]
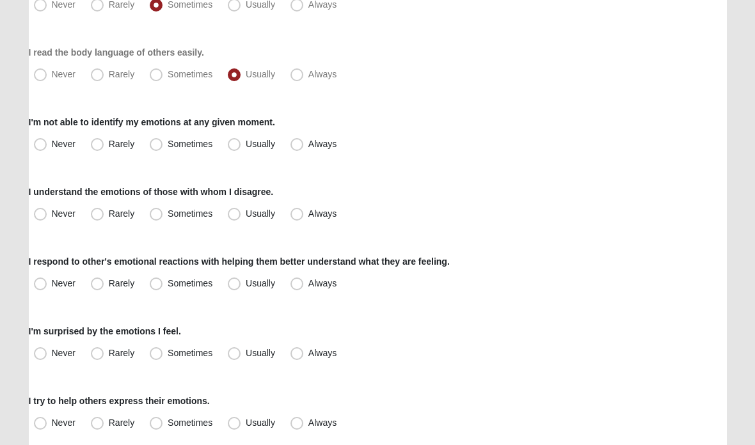
click at [168, 149] on span "Sometimes" at bounding box center [190, 144] width 45 height 10
click at [155, 148] on input "Sometimes" at bounding box center [159, 144] width 8 height 8
radio input "true"
click at [168, 216] on span "Sometimes" at bounding box center [190, 214] width 45 height 10
click at [158, 216] on input "Sometimes" at bounding box center [159, 214] width 8 height 8
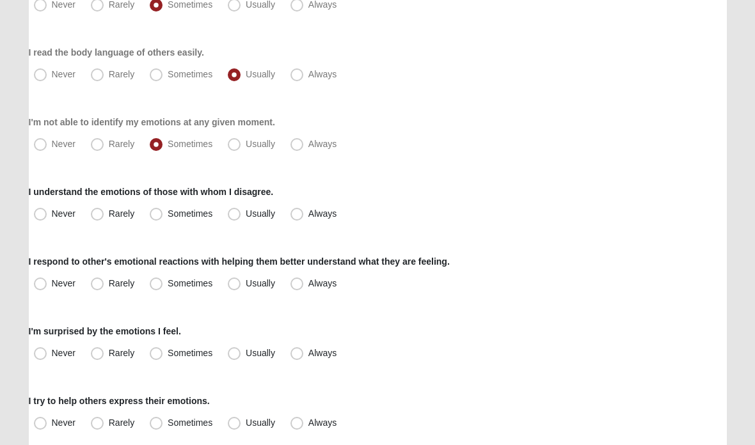
radio input "true"
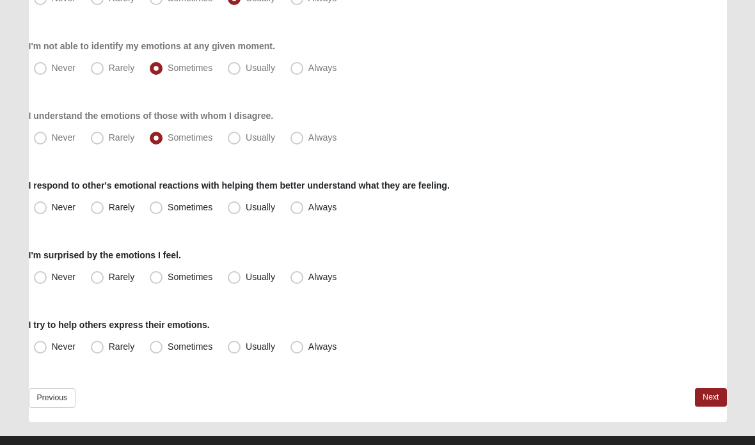
scroll to position [288, 0]
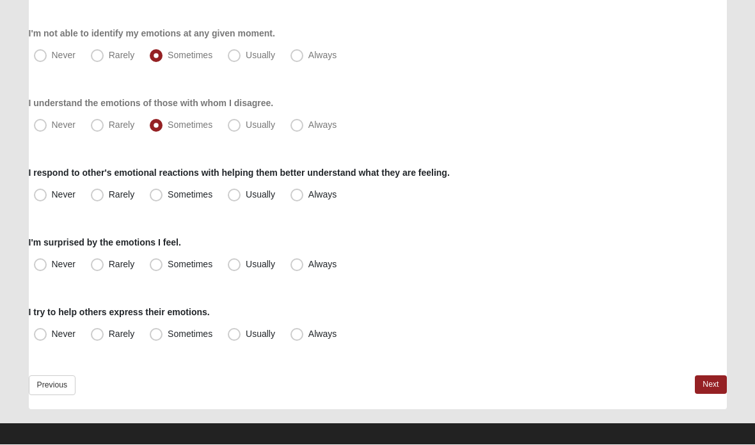
click at [168, 191] on span "Sometimes" at bounding box center [190, 195] width 45 height 10
click at [161, 191] on input "Sometimes" at bounding box center [159, 195] width 8 height 8
radio input "true"
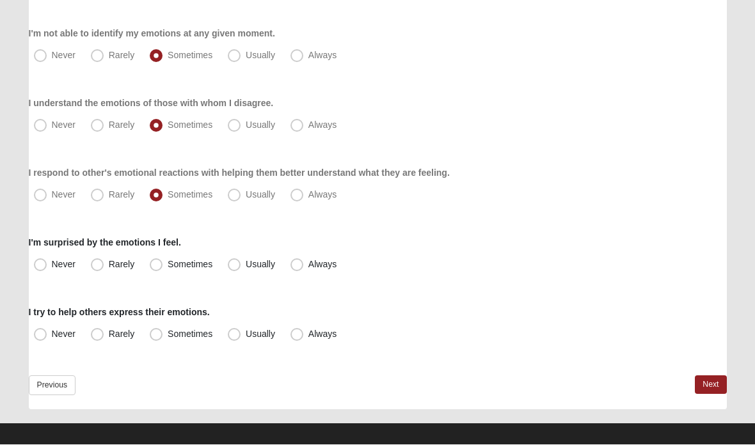
click at [109, 260] on span "Rarely" at bounding box center [122, 265] width 26 height 10
click at [99, 261] on input "Rarely" at bounding box center [100, 265] width 8 height 8
radio input "true"
click at [168, 329] on span "Sometimes" at bounding box center [190, 334] width 45 height 10
click at [155, 331] on input "Sometimes" at bounding box center [159, 335] width 8 height 8
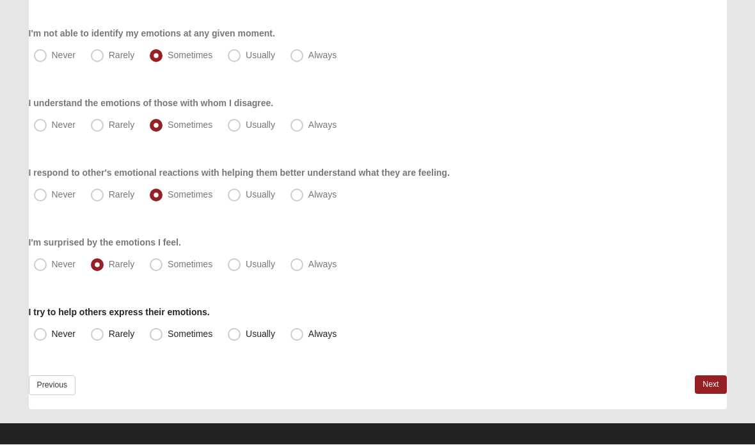
radio input "true"
click at [707, 383] on link "Next" at bounding box center [710, 385] width 31 height 19
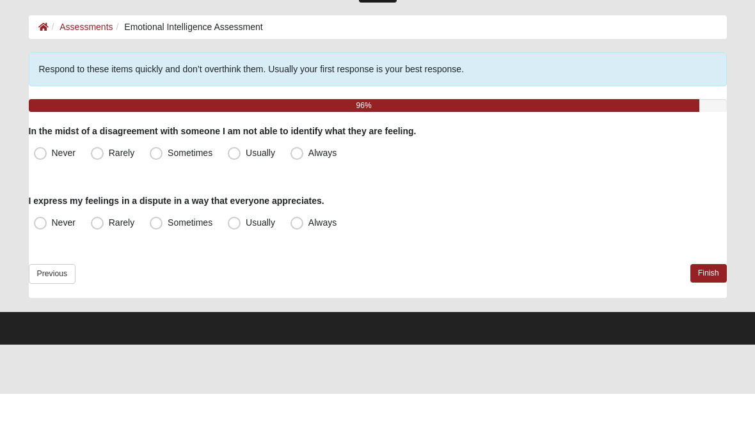
click at [159, 194] on label "Sometimes" at bounding box center [182, 204] width 75 height 20
click at [159, 200] on input "Sometimes" at bounding box center [159, 204] width 8 height 8
radio input "true"
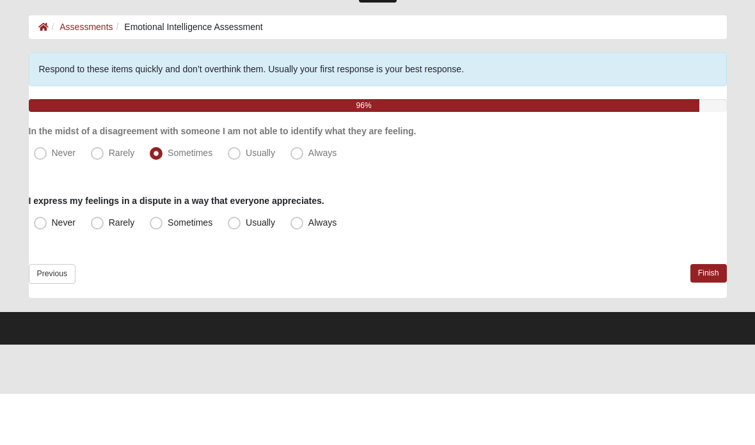
click at [165, 264] on label "Sometimes" at bounding box center [182, 274] width 75 height 20
click at [163, 270] on input "Sometimes" at bounding box center [159, 274] width 8 height 8
radio input "true"
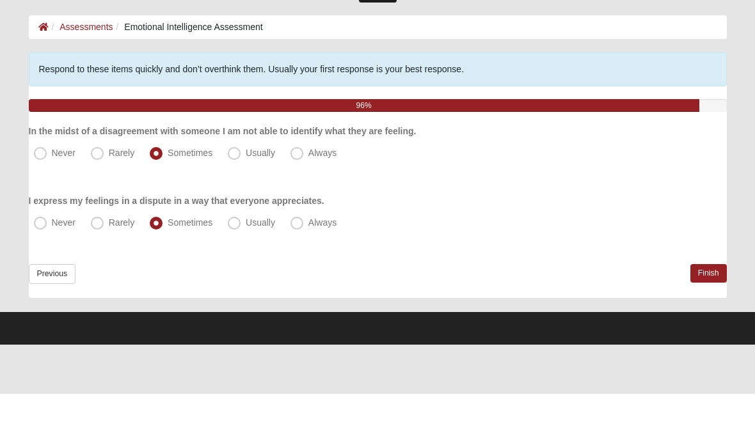
click at [711, 315] on link "Finish" at bounding box center [708, 324] width 36 height 19
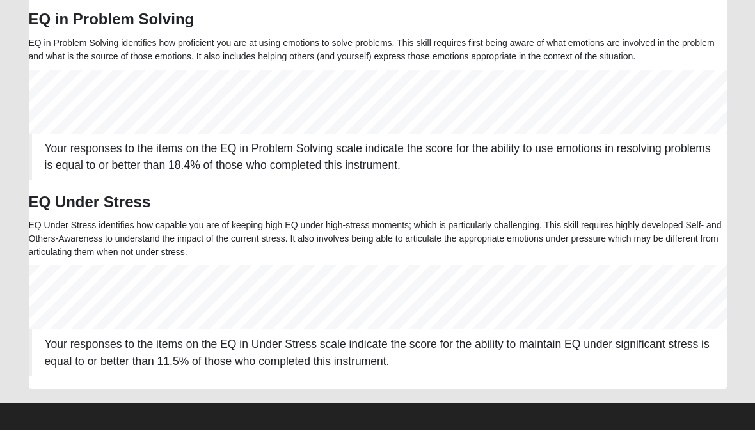
scroll to position [941, 0]
